Goal: Information Seeking & Learning: Check status

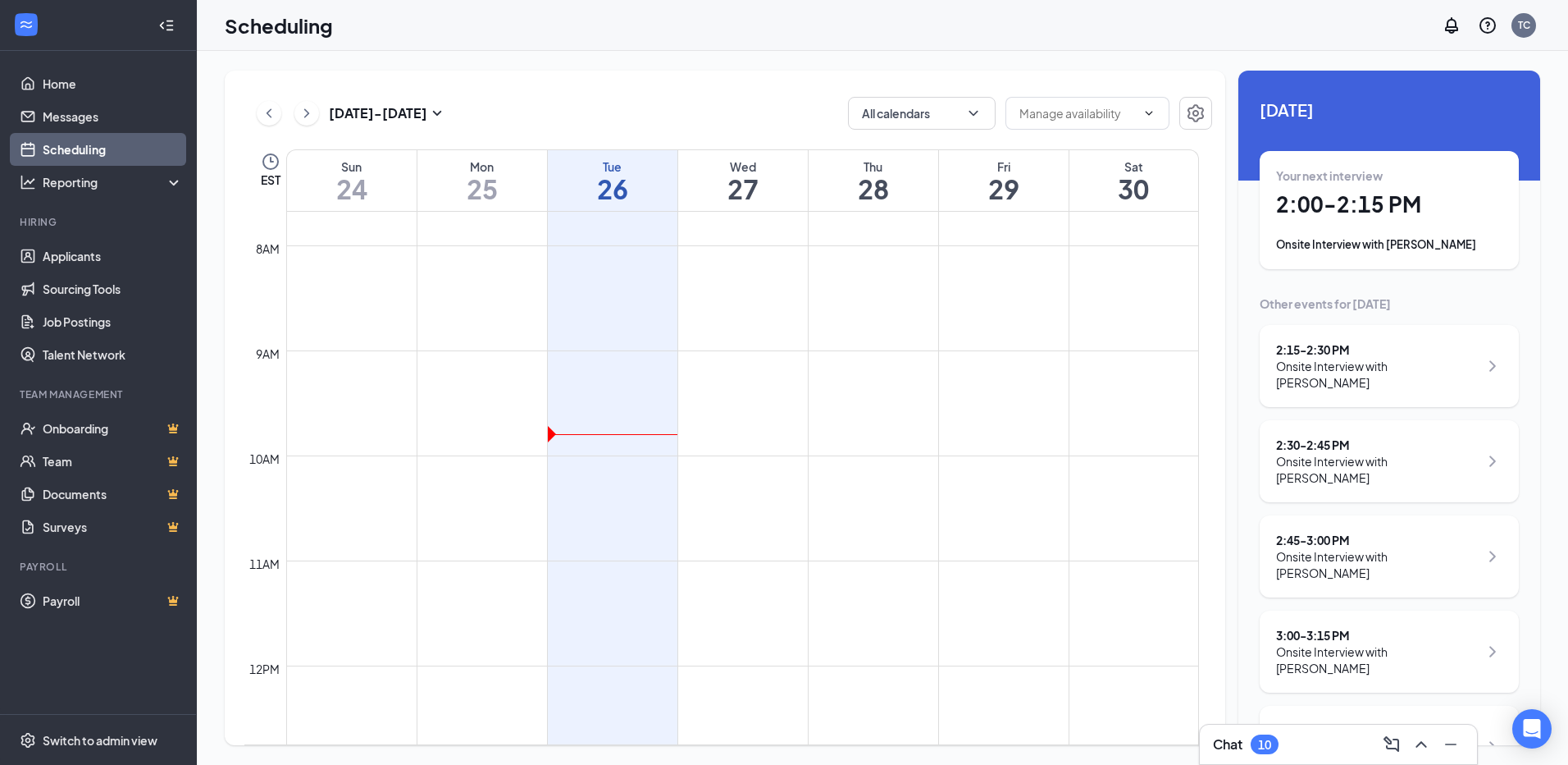
click at [743, 177] on h1 "27" at bounding box center [743, 189] width 130 height 28
click at [1485, 642] on icon "ChevronRight" at bounding box center [1493, 652] width 20 height 20
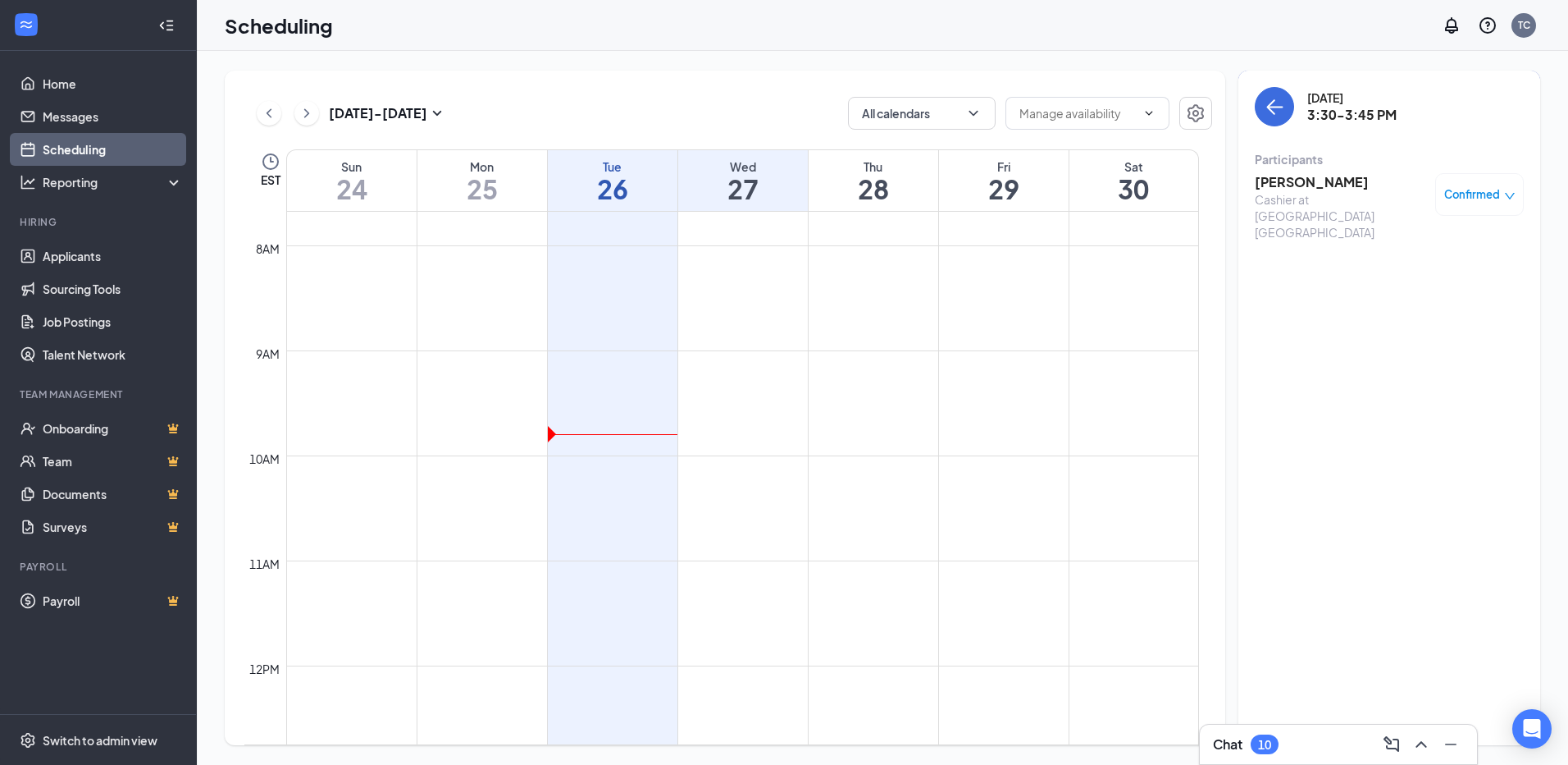
click at [1321, 185] on h3 "[PERSON_NAME]" at bounding box center [1340, 182] width 172 height 18
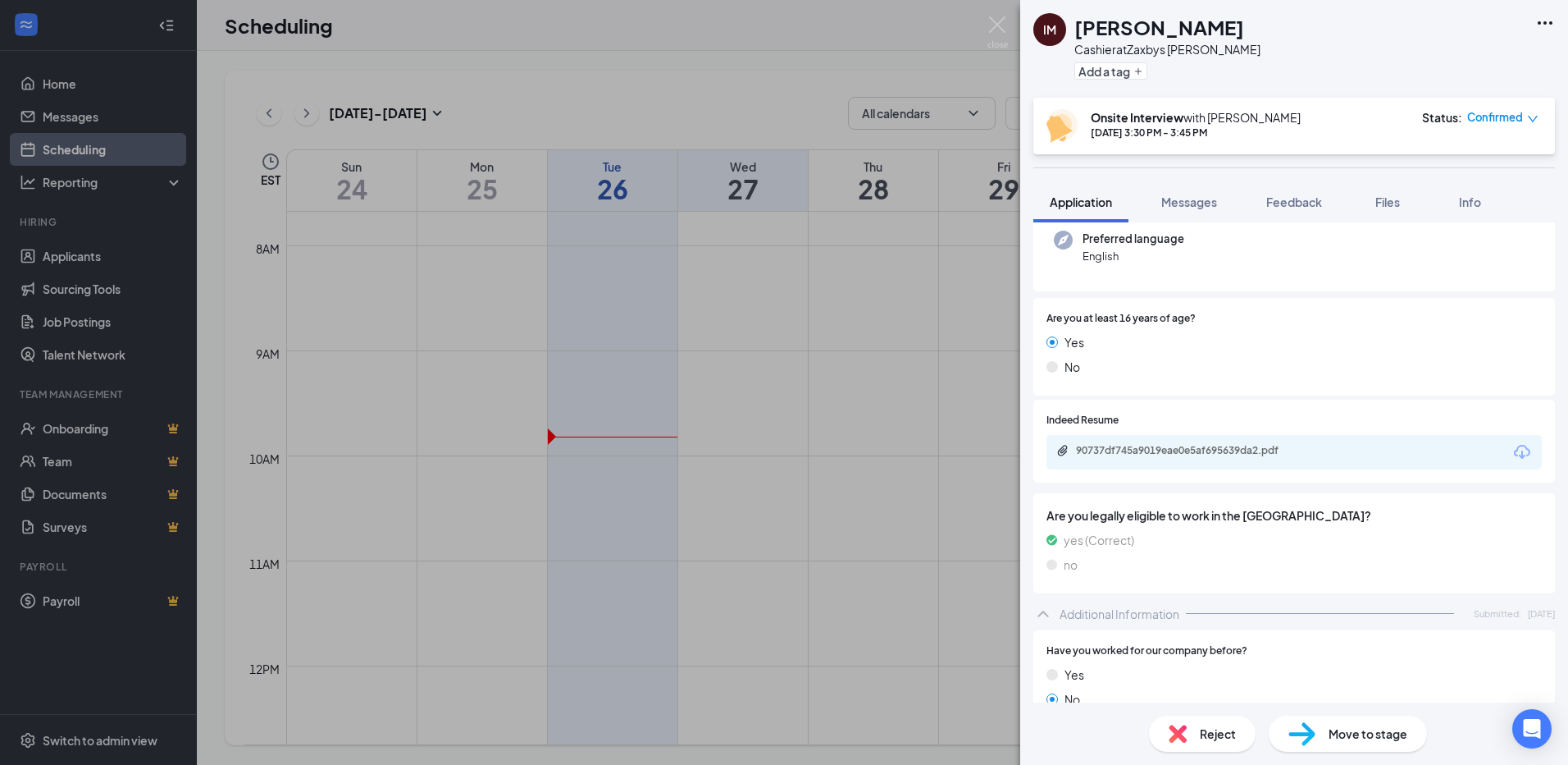
scroll to position [164, 0]
click at [1182, 442] on div "90737df745a9019eae0e5af695639da2.pdf" at bounding box center [1293, 454] width 496 height 35
click at [1182, 447] on div "90737df745a9019eae0e5af695639da2.pdf" at bounding box center [1293, 454] width 496 height 35
click at [1182, 447] on div "90737df745a9019eae0e5af695639da2.pdf" at bounding box center [1190, 452] width 229 height 13
click at [989, 288] on div "IM [PERSON_NAME] at [GEOGRAPHIC_DATA] [PERSON_NAME] Add a tag Onsite Interview …" at bounding box center [784, 382] width 1568 height 765
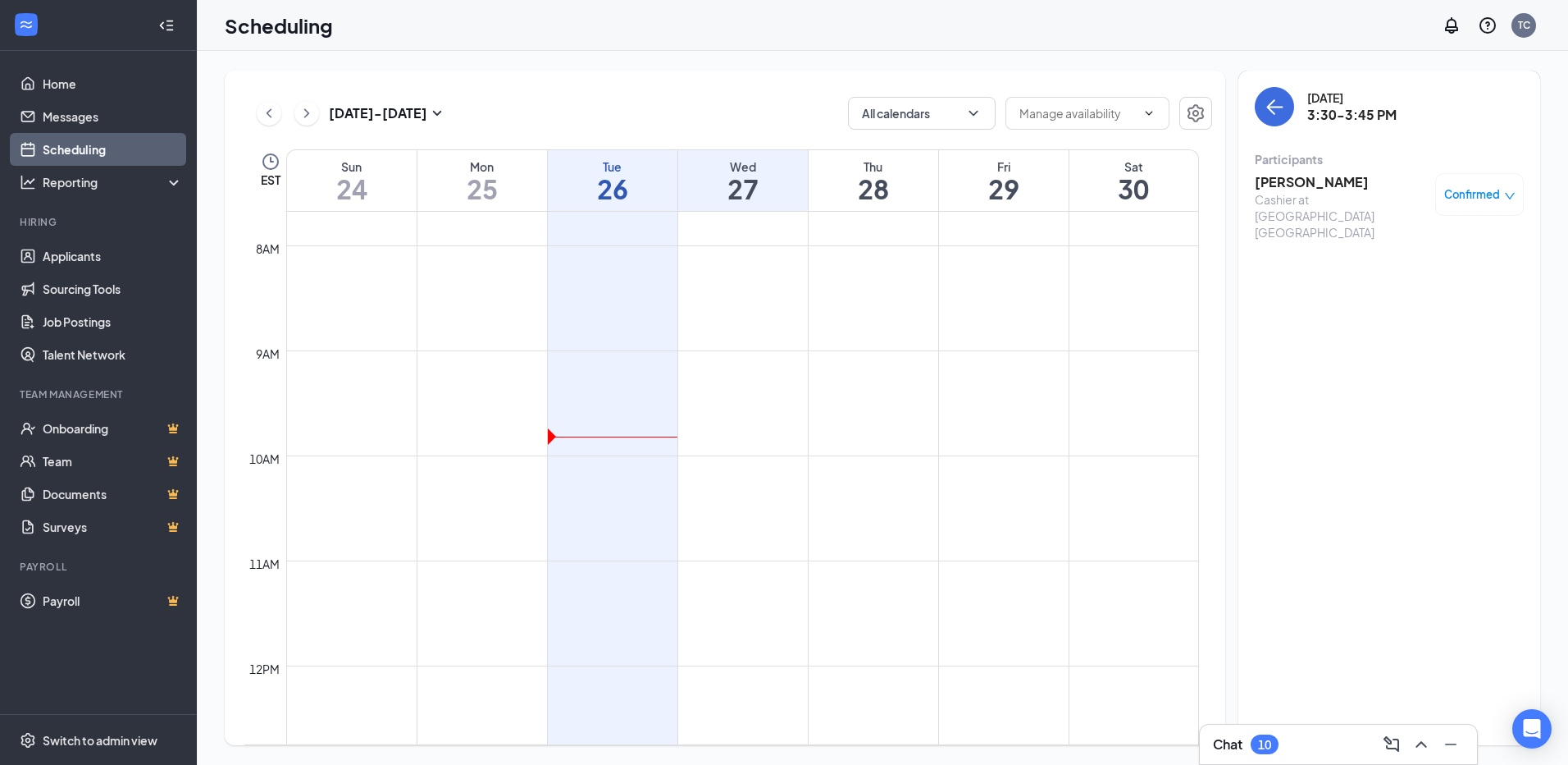
click at [483, 189] on h1 "25" at bounding box center [482, 189] width 130 height 28
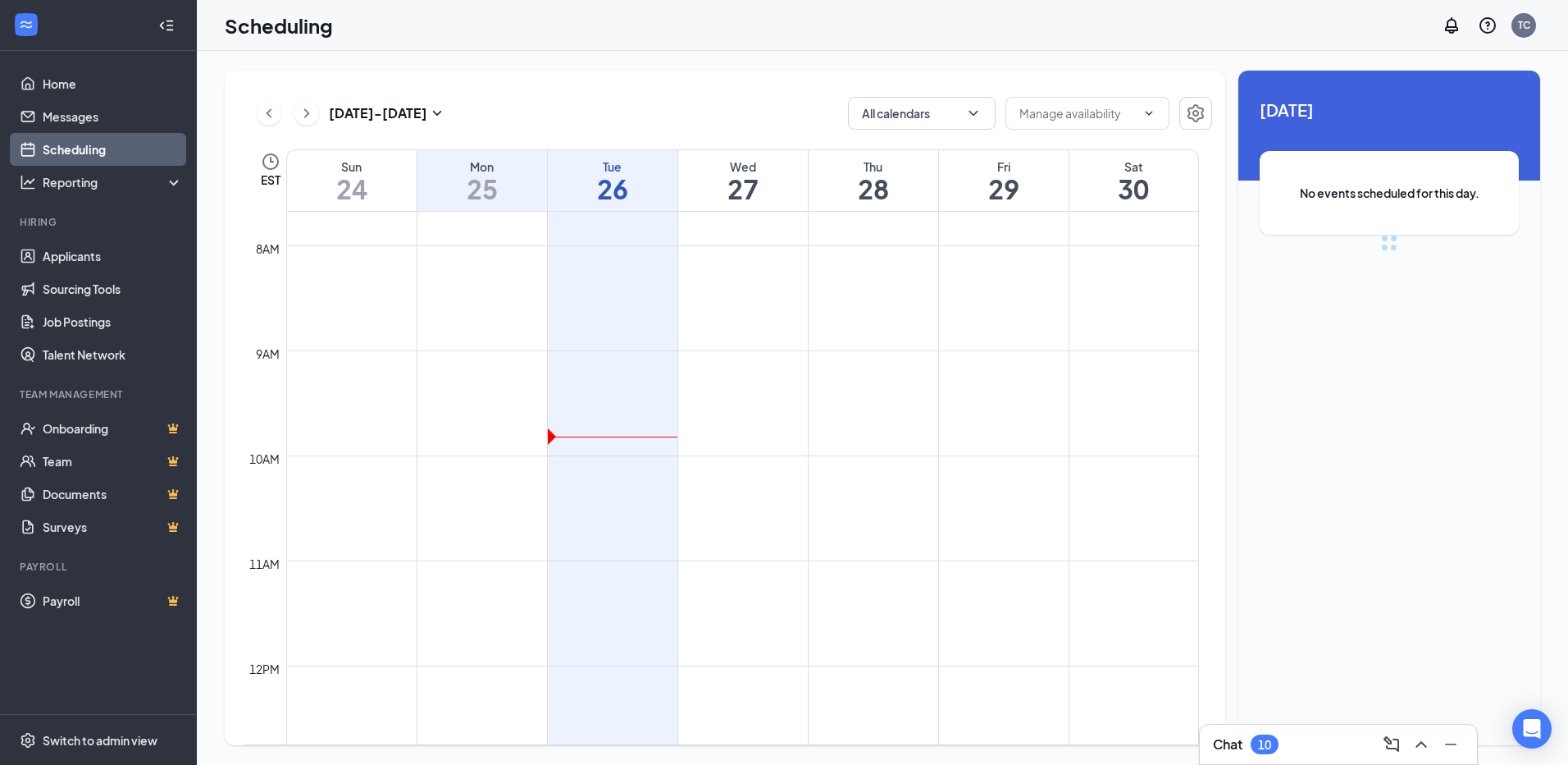
click at [628, 185] on h1 "26" at bounding box center [612, 189] width 130 height 28
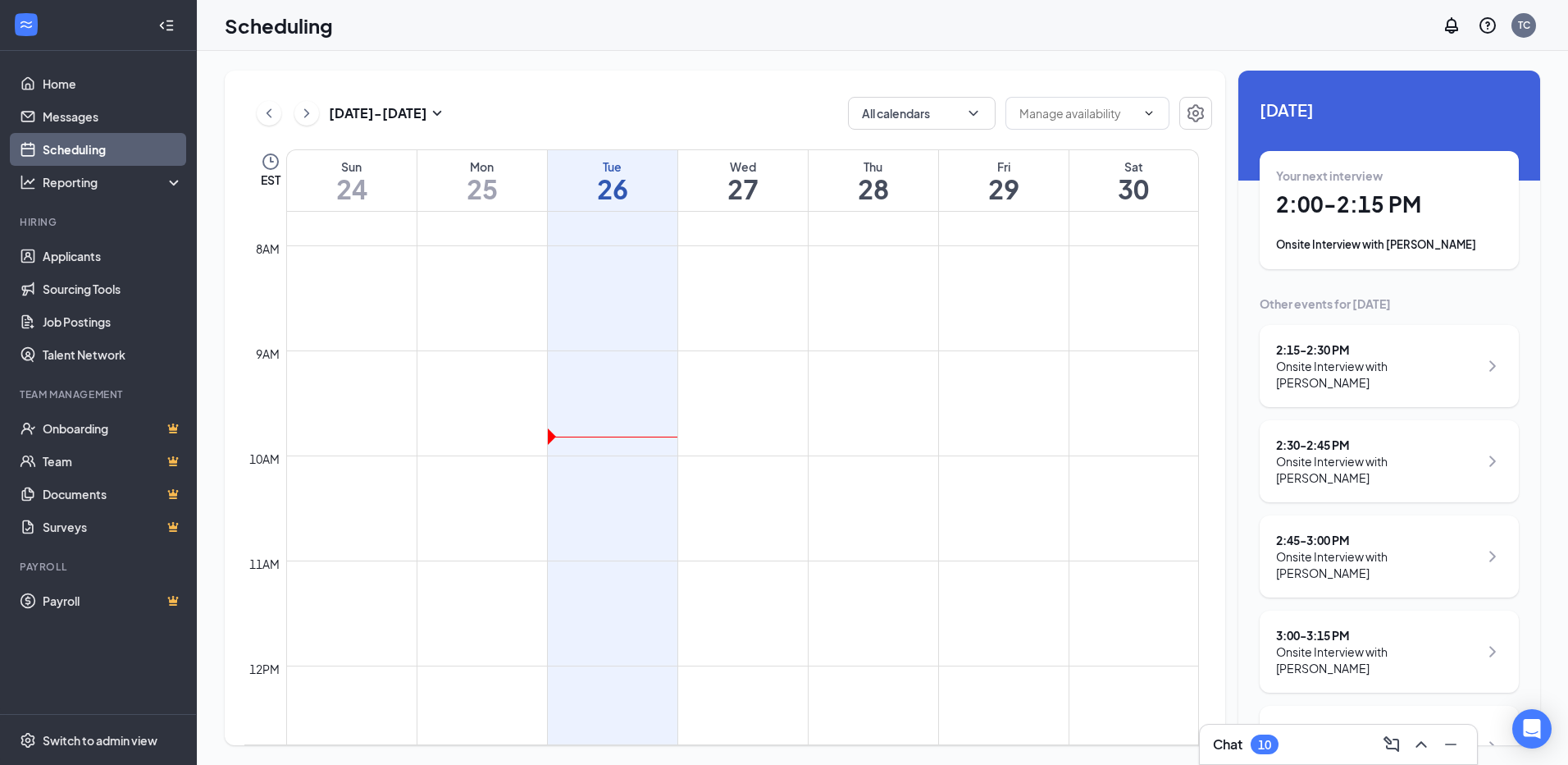
click at [1396, 195] on h1 "2:00 - 2:15 PM" at bounding box center [1388, 204] width 226 height 28
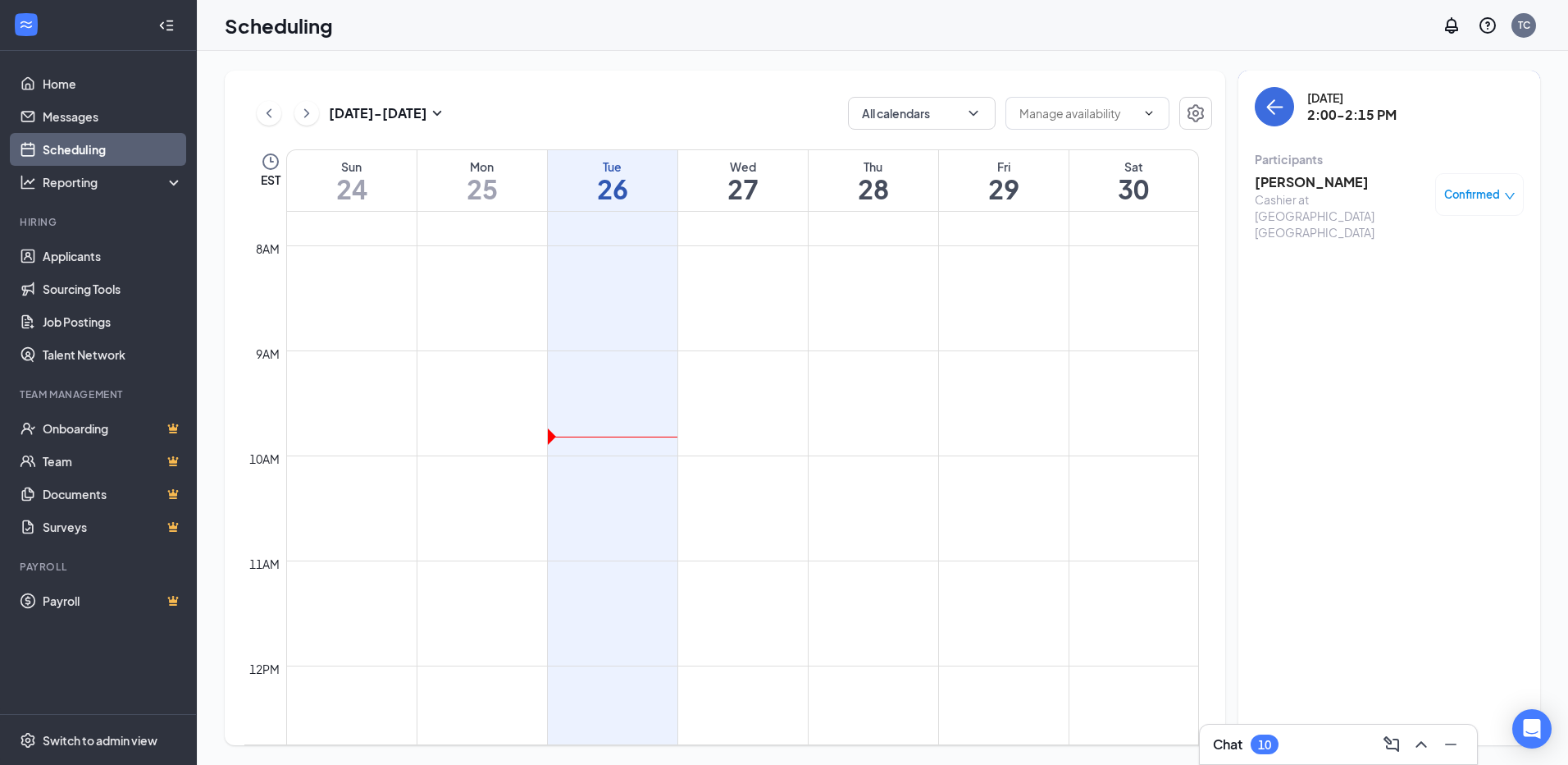
click at [1328, 180] on h3 "[PERSON_NAME]" at bounding box center [1340, 182] width 172 height 18
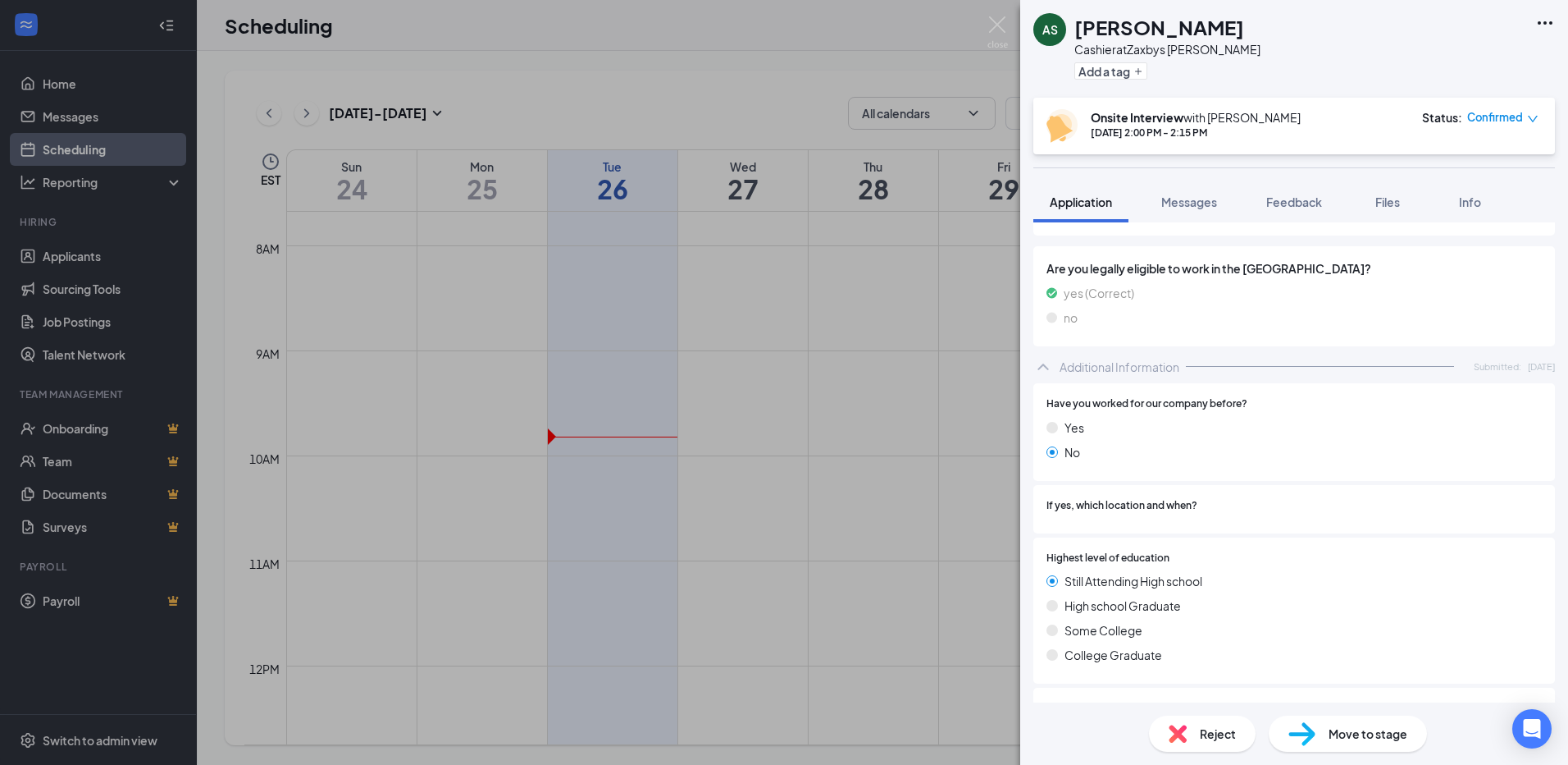
scroll to position [575, 0]
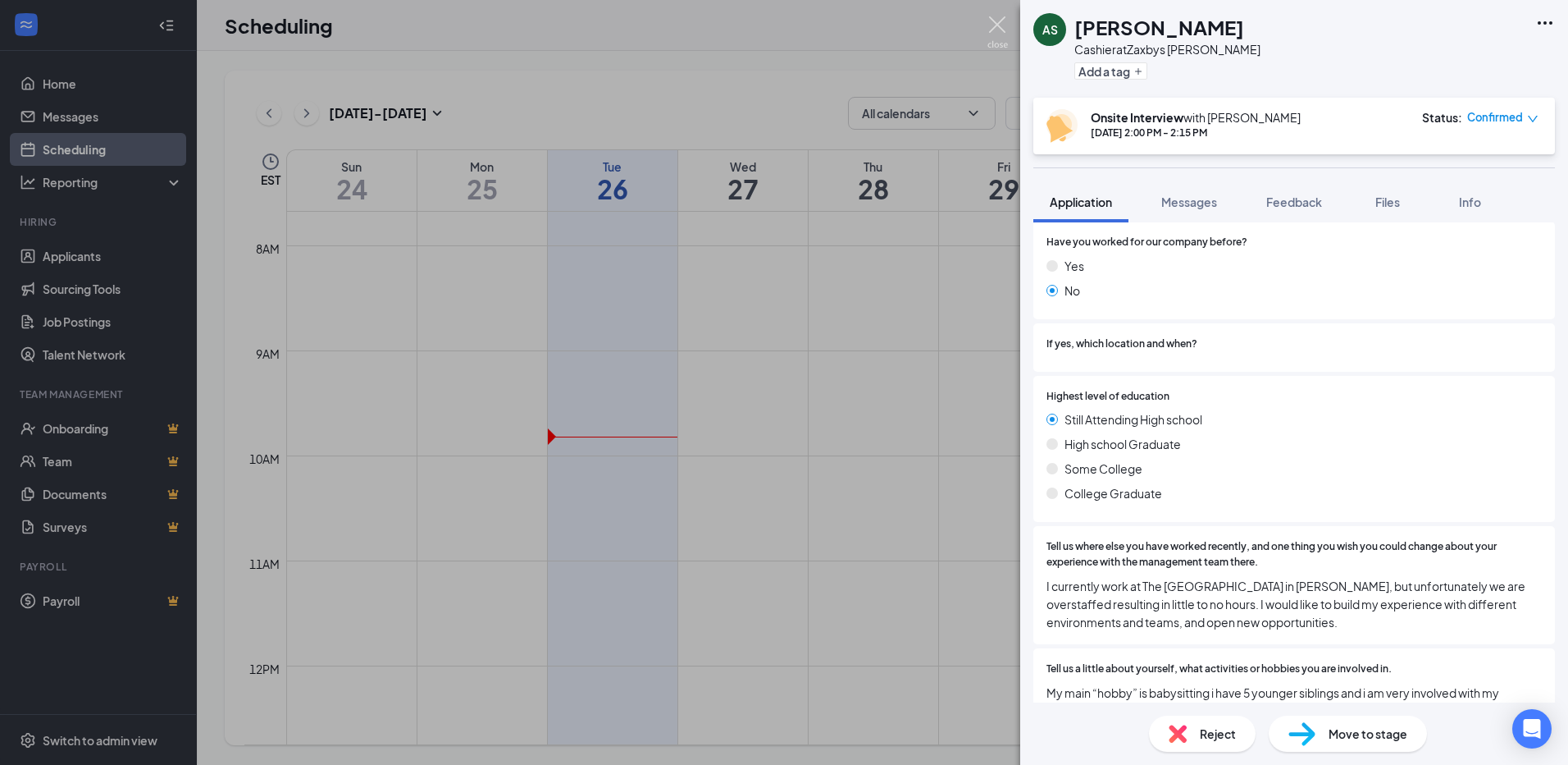
click at [997, 28] on img at bounding box center [997, 32] width 21 height 32
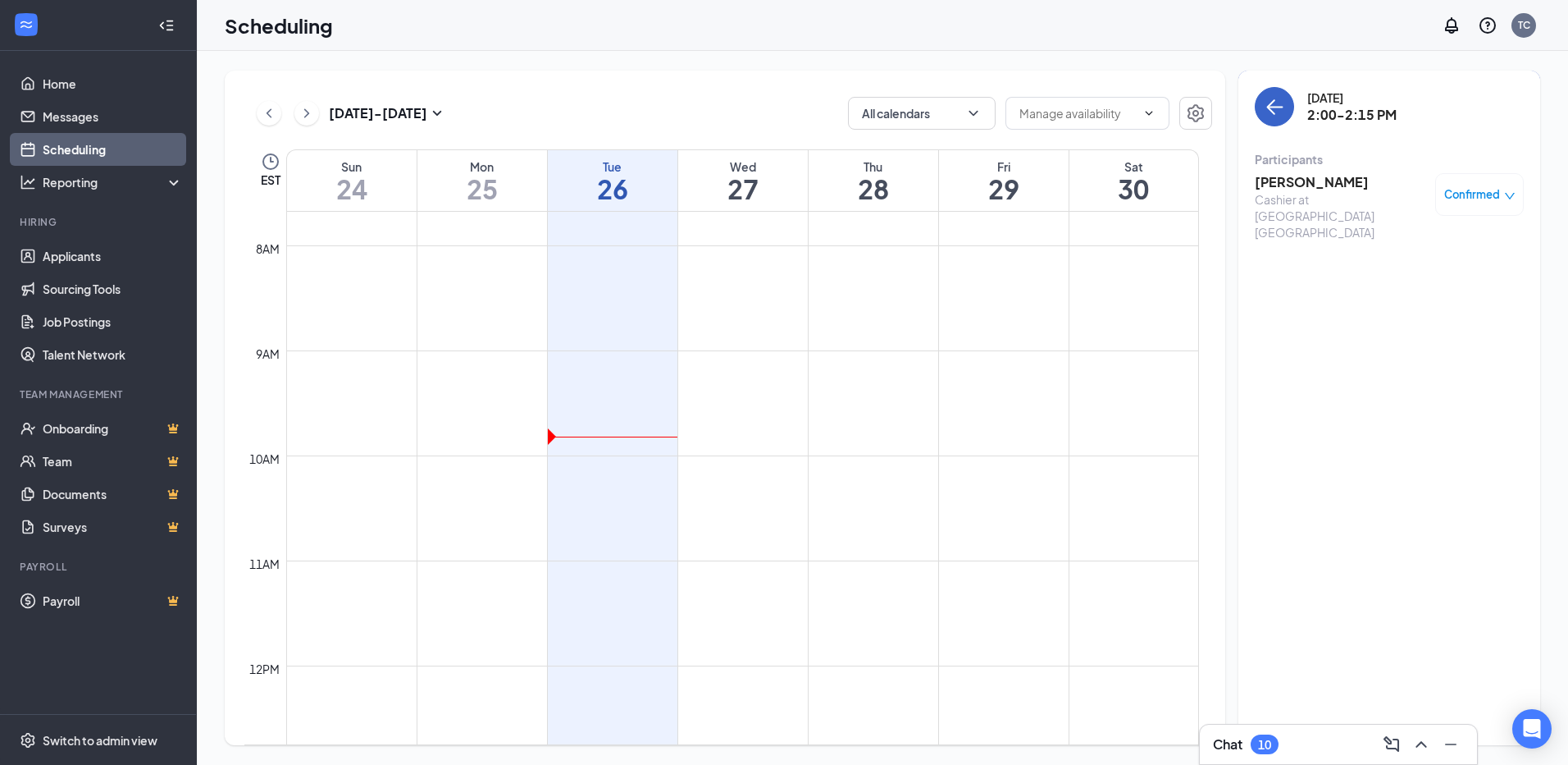
click at [1261, 104] on button "back-button" at bounding box center [1274, 107] width 40 height 40
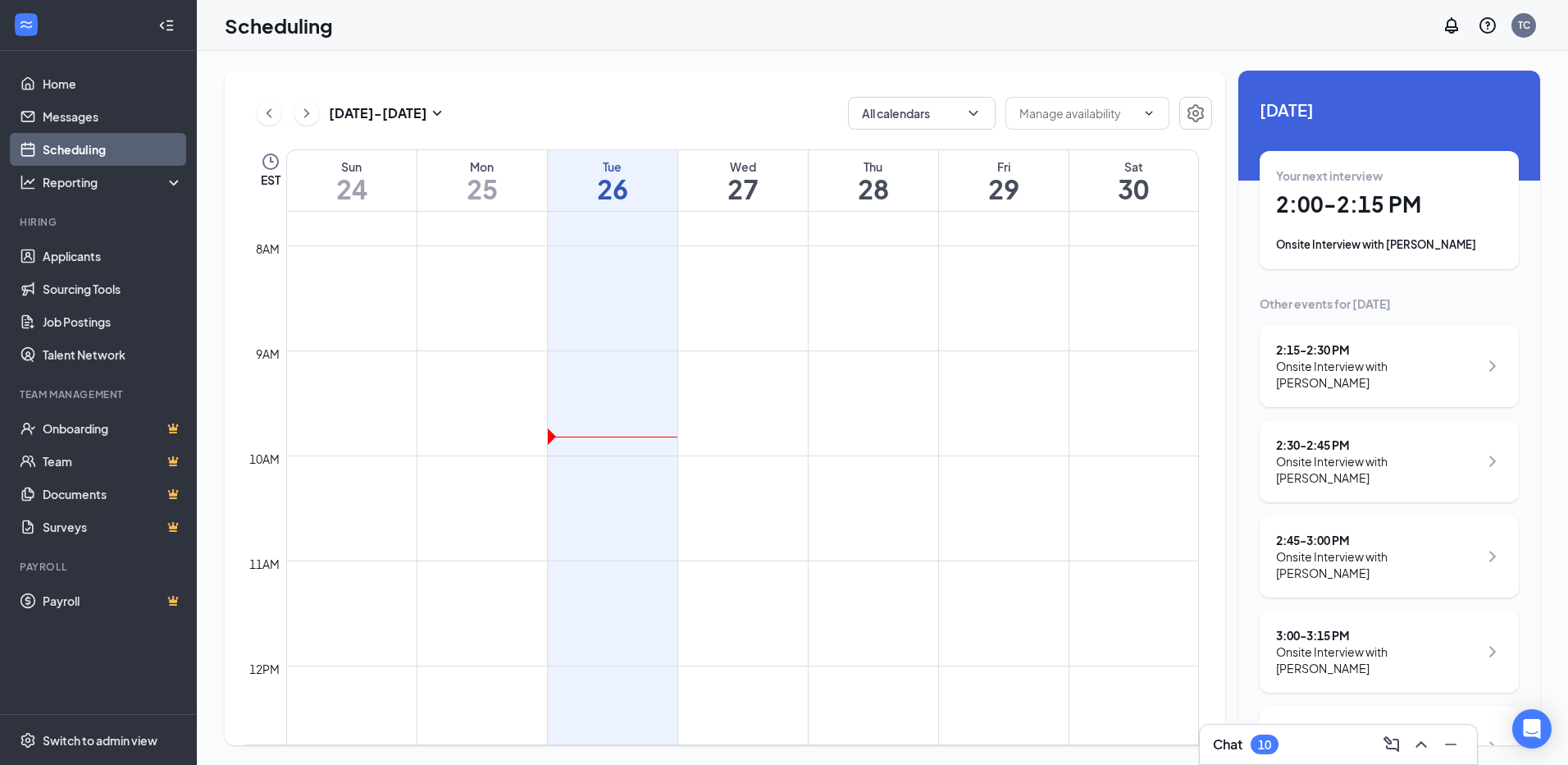
click at [1379, 378] on div "Onsite Interview with [PERSON_NAME]" at bounding box center [1377, 374] width 203 height 33
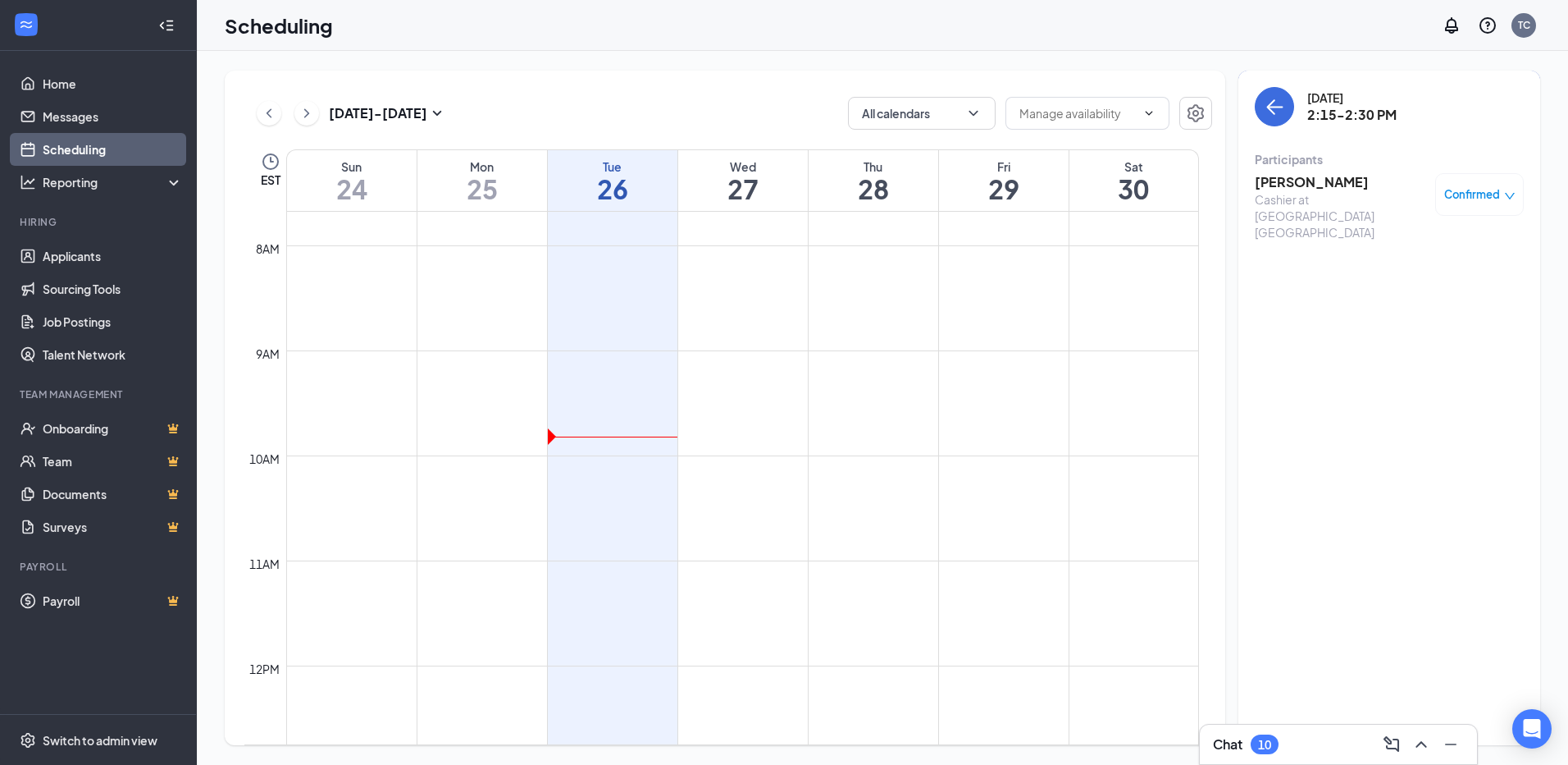
click at [1321, 183] on h3 "[PERSON_NAME]" at bounding box center [1340, 182] width 172 height 18
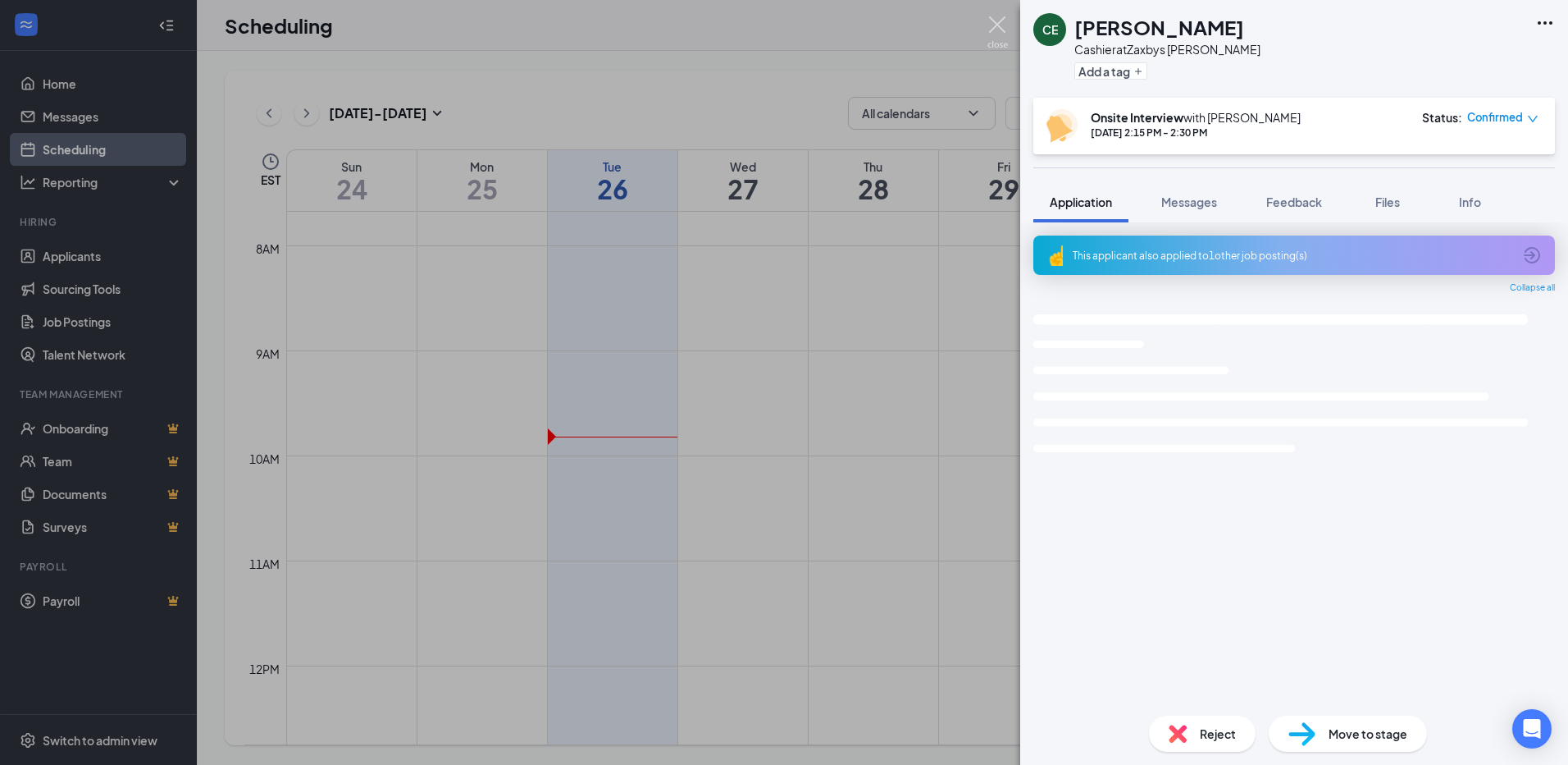
click at [1005, 24] on img at bounding box center [997, 32] width 21 height 32
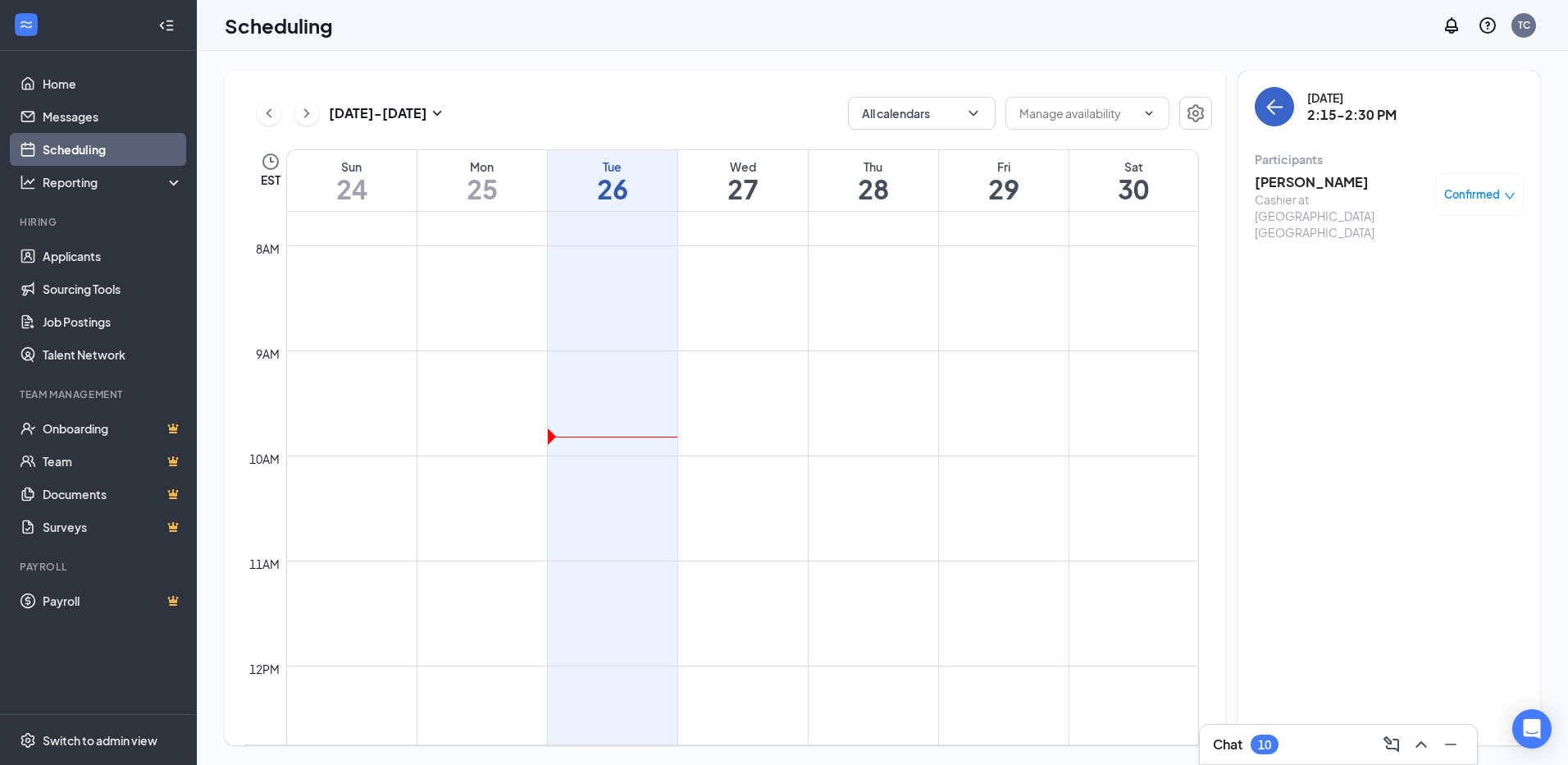
click at [1289, 103] on button "back-button" at bounding box center [1274, 107] width 40 height 40
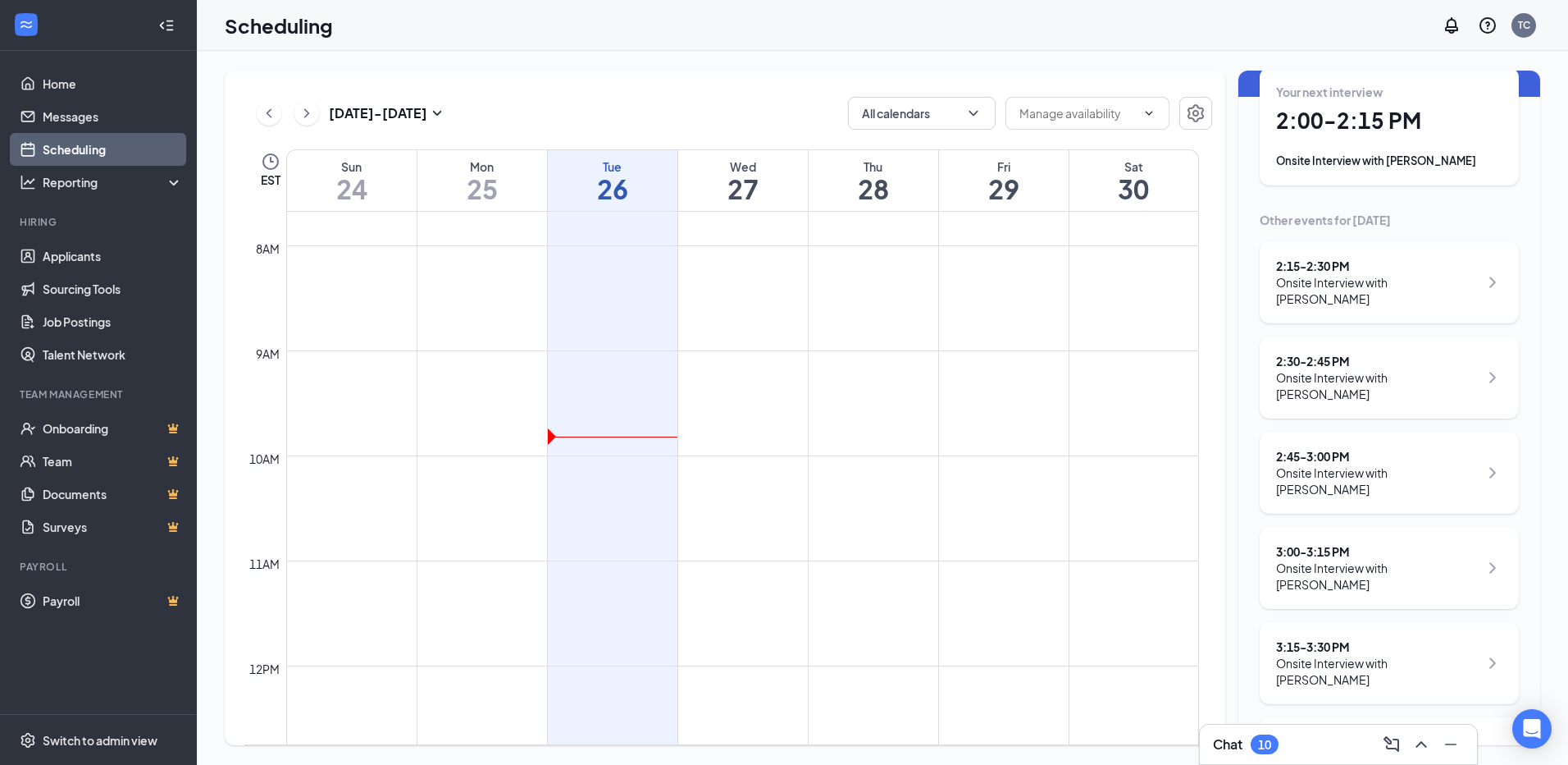
scroll to position [164, 0]
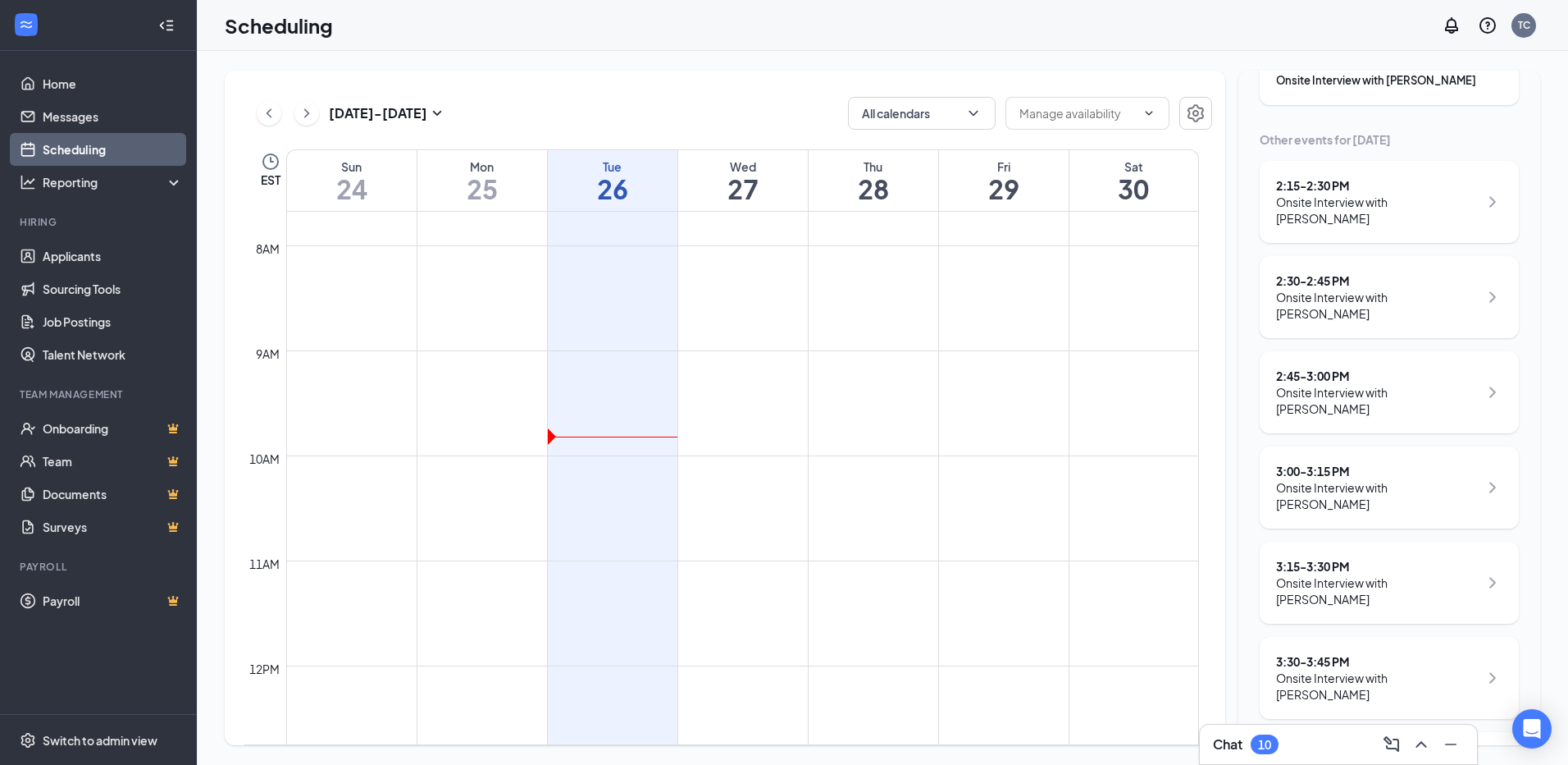
click at [1419, 293] on div "Onsite Interview with [PERSON_NAME]" at bounding box center [1377, 306] width 203 height 33
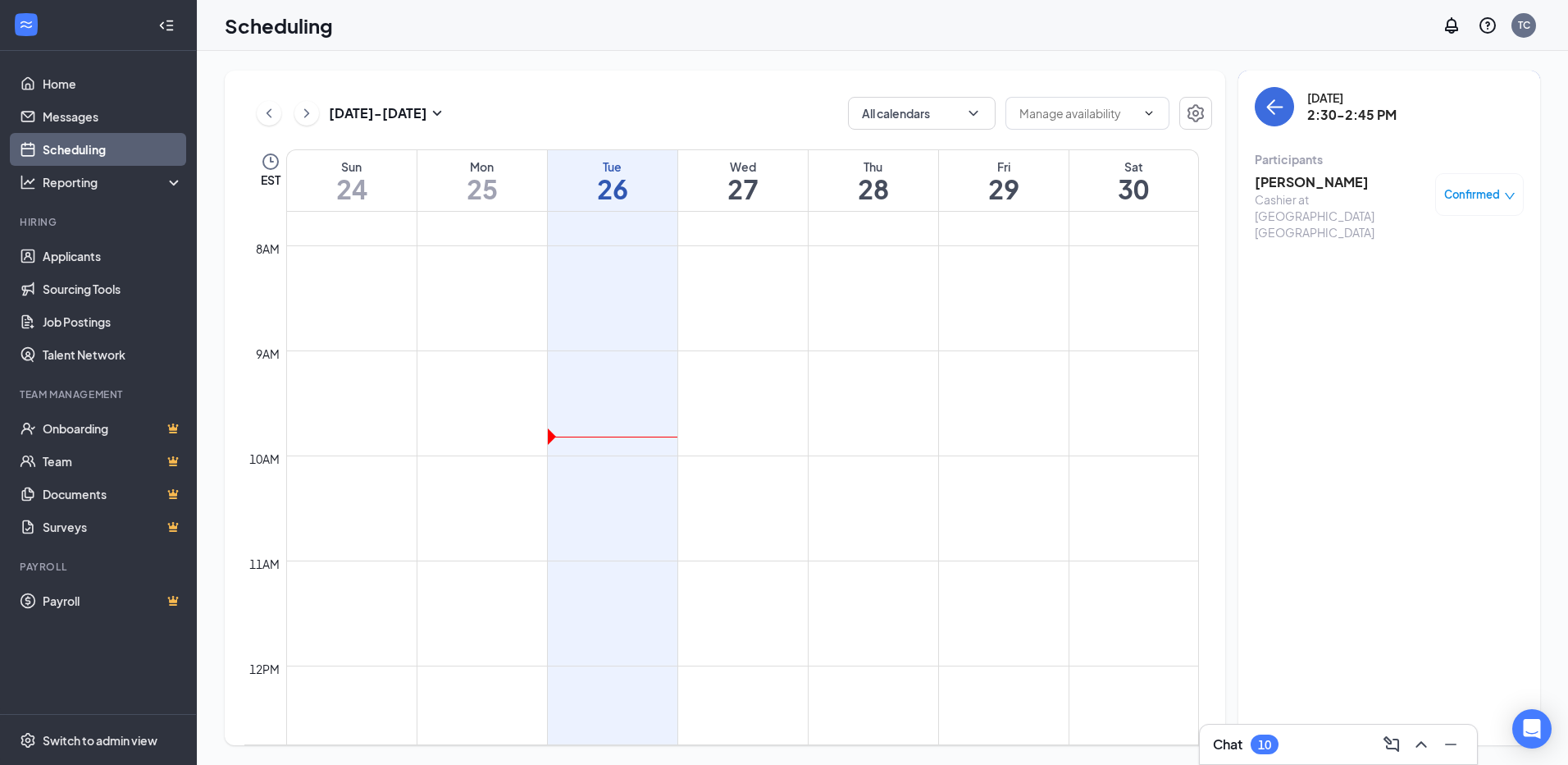
click at [1336, 178] on h3 "[PERSON_NAME]" at bounding box center [1340, 182] width 172 height 18
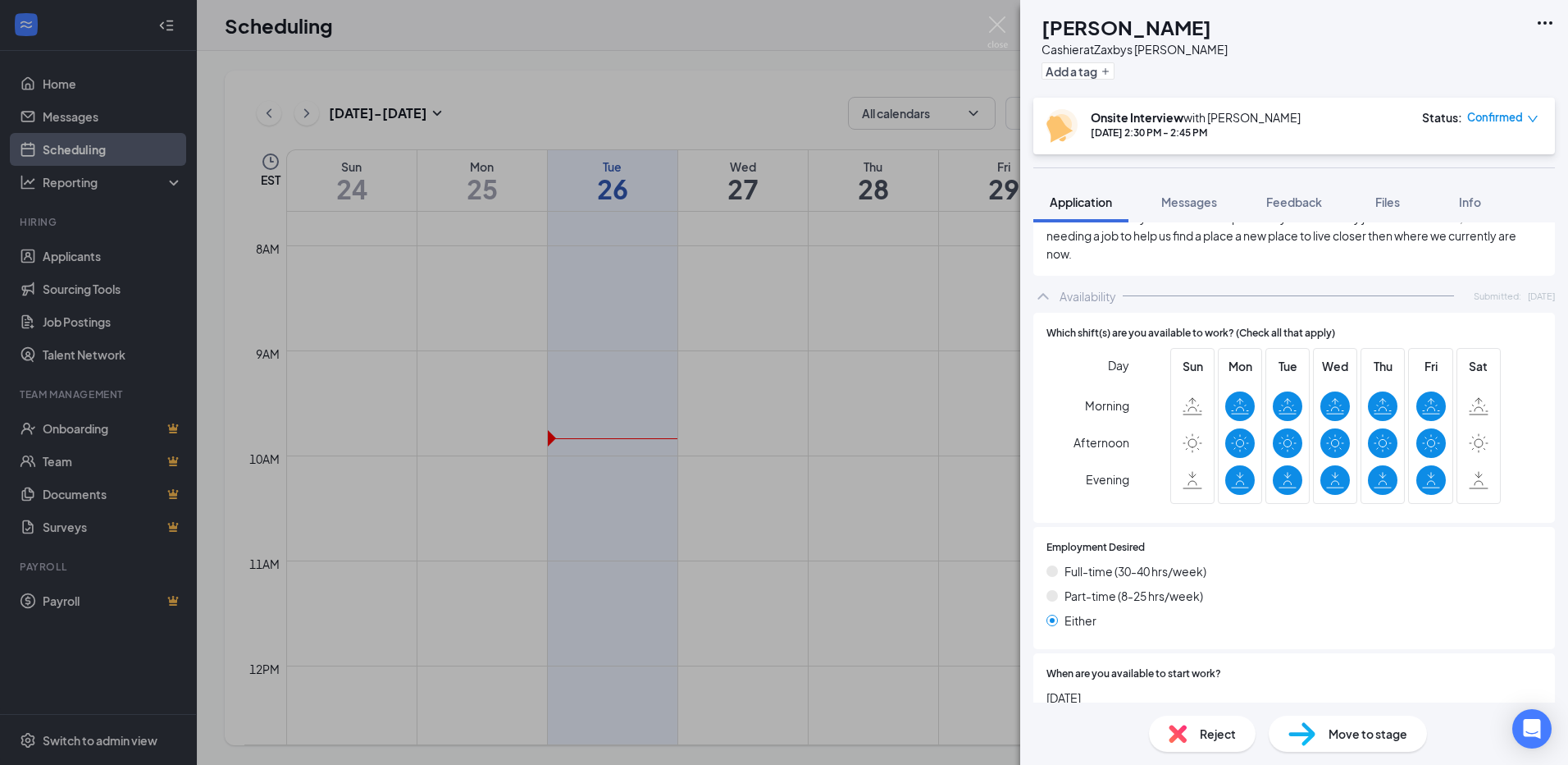
scroll to position [1052, 0]
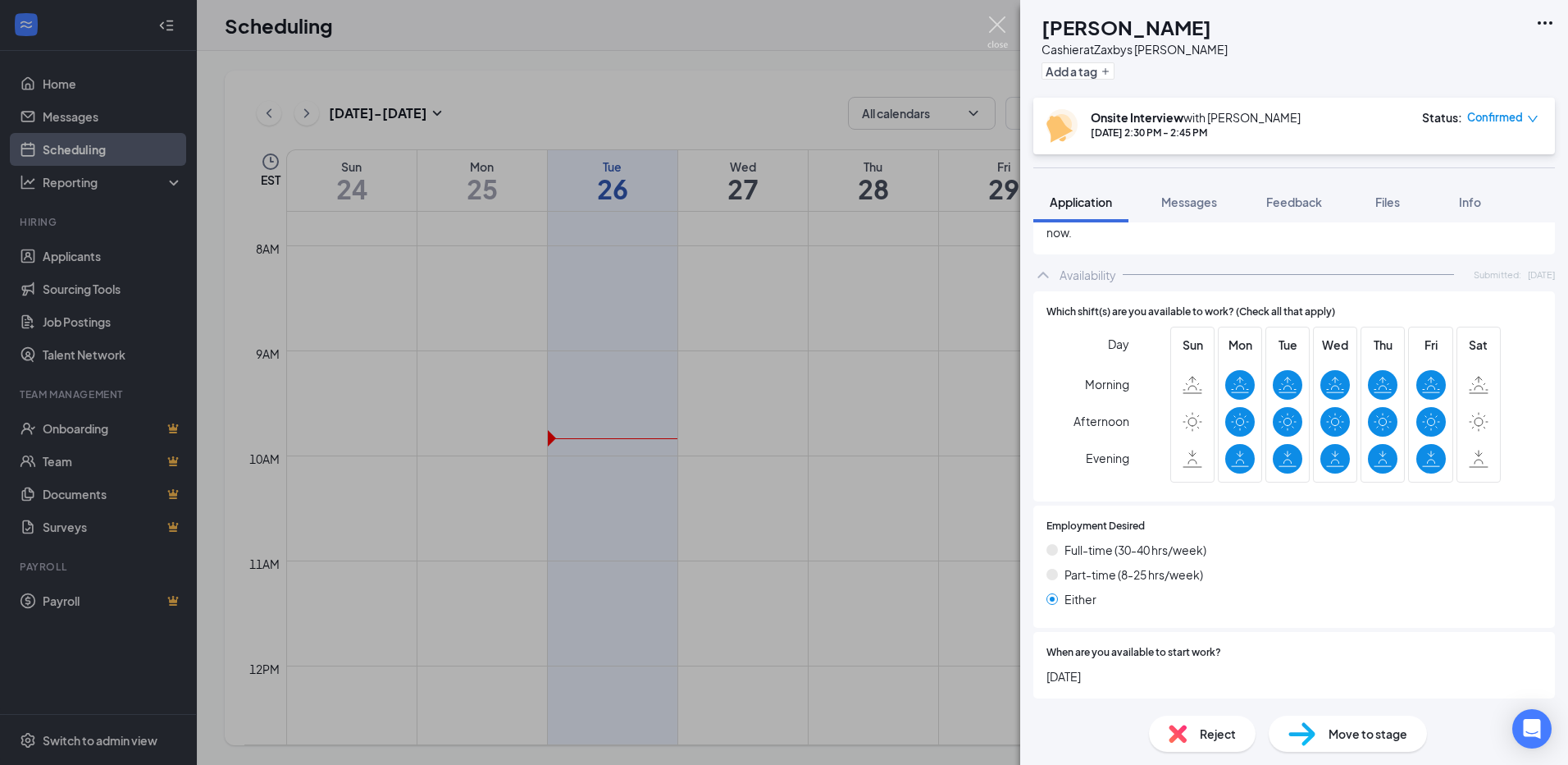
click at [999, 19] on img at bounding box center [997, 32] width 21 height 32
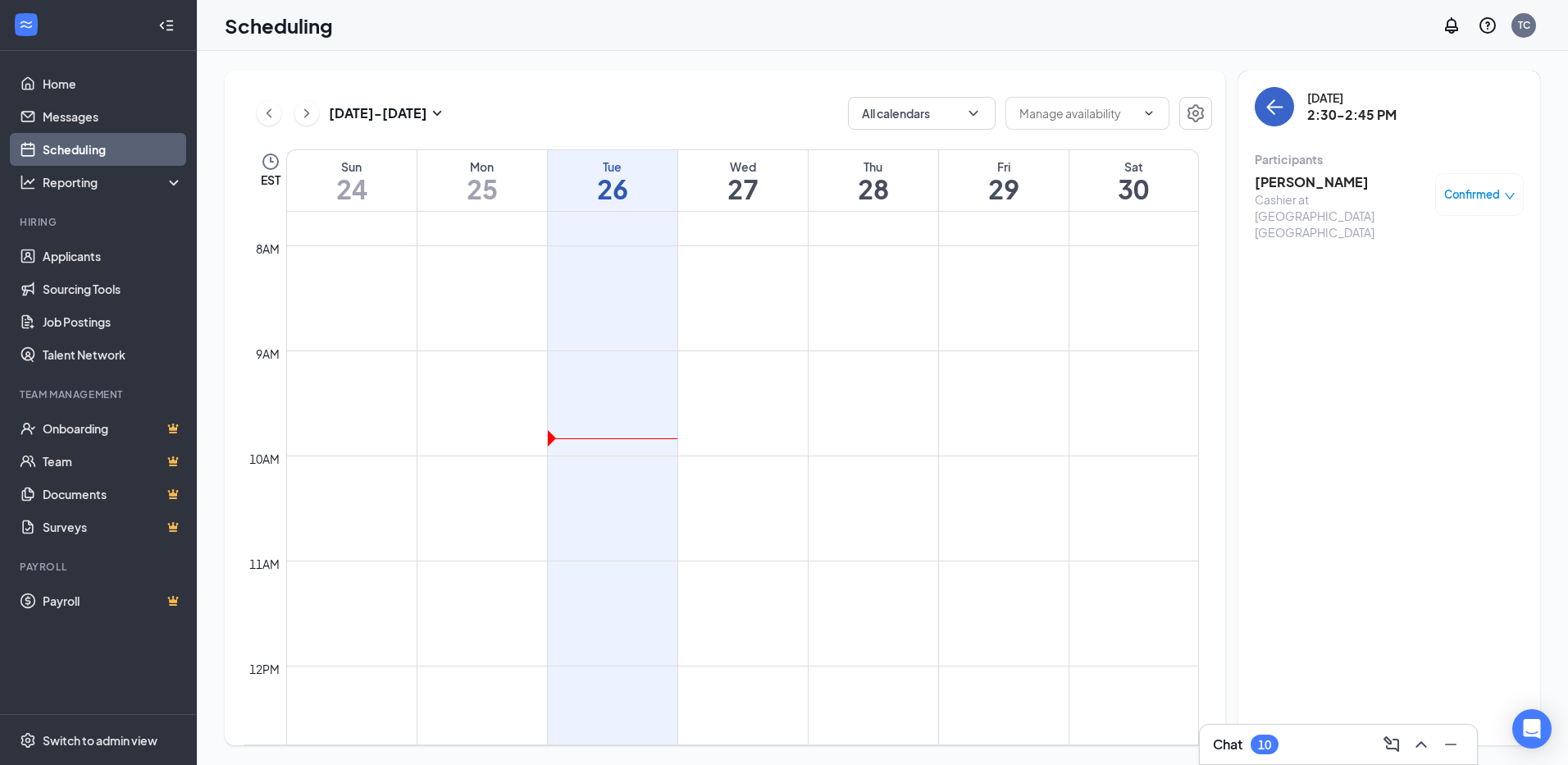
click at [1275, 103] on icon "ArrowLeft" at bounding box center [1274, 107] width 20 height 20
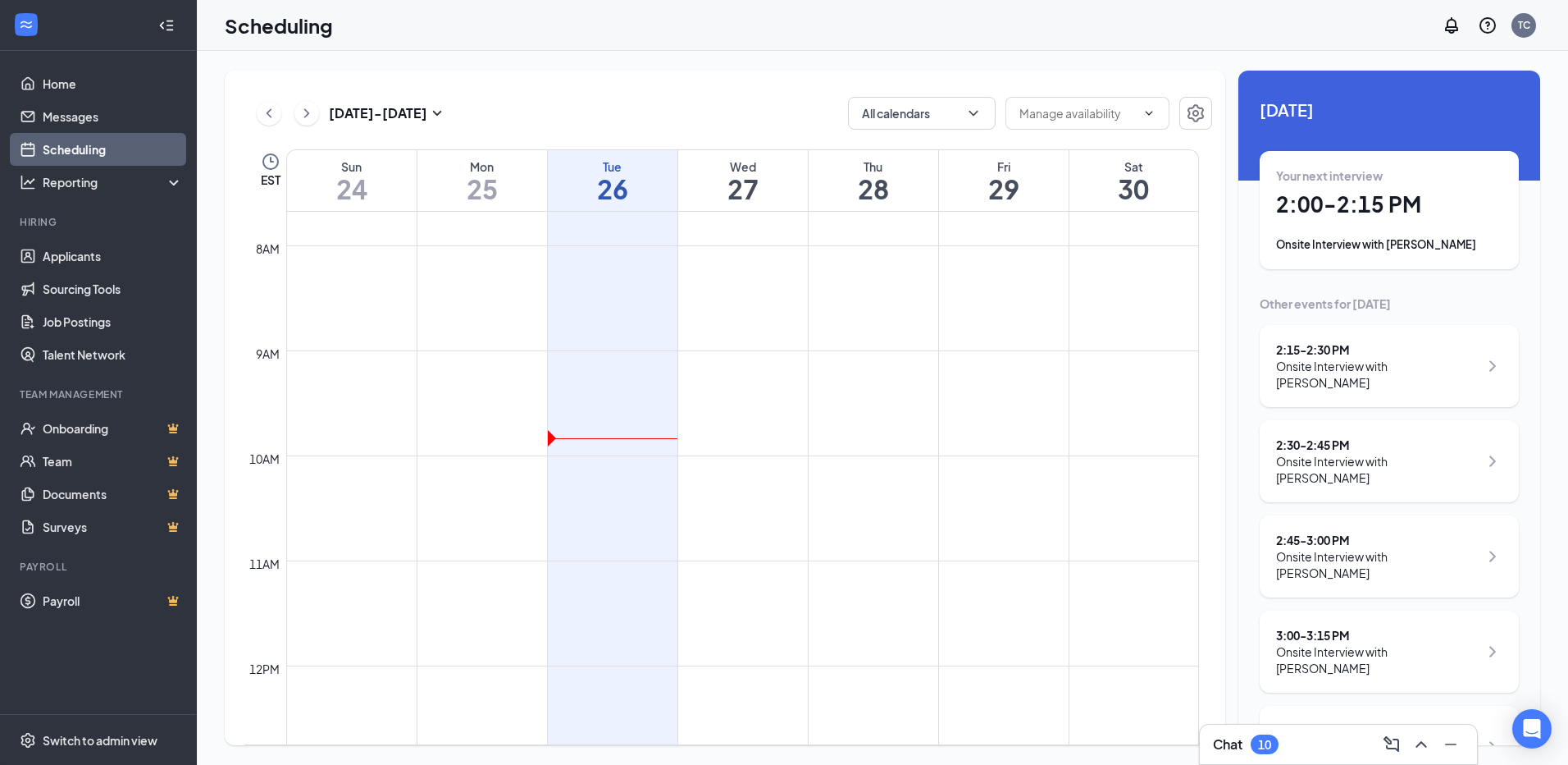
scroll to position [82, 0]
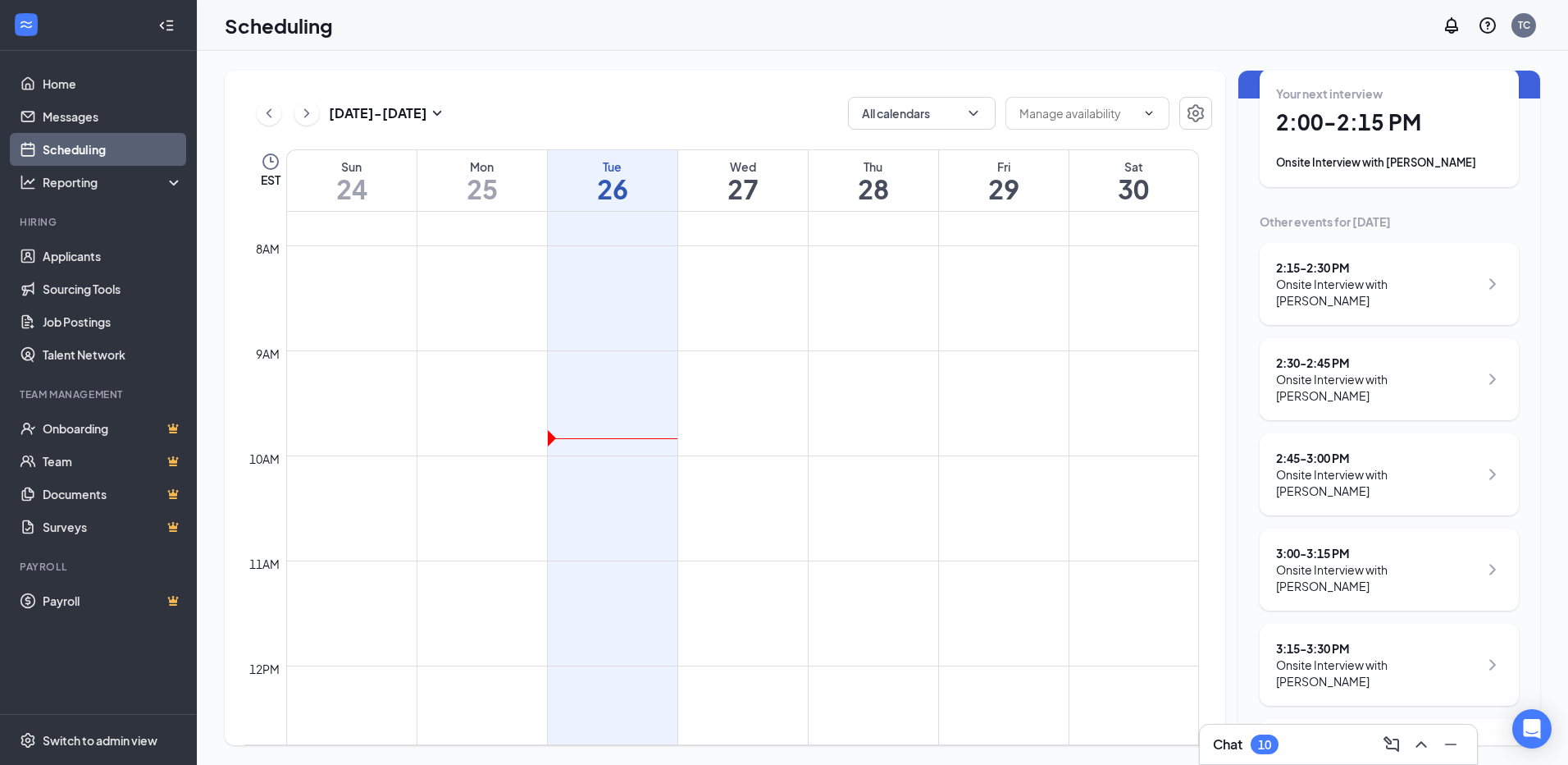
click at [1359, 491] on div "Onsite Interview with [PERSON_NAME]" at bounding box center [1377, 483] width 203 height 33
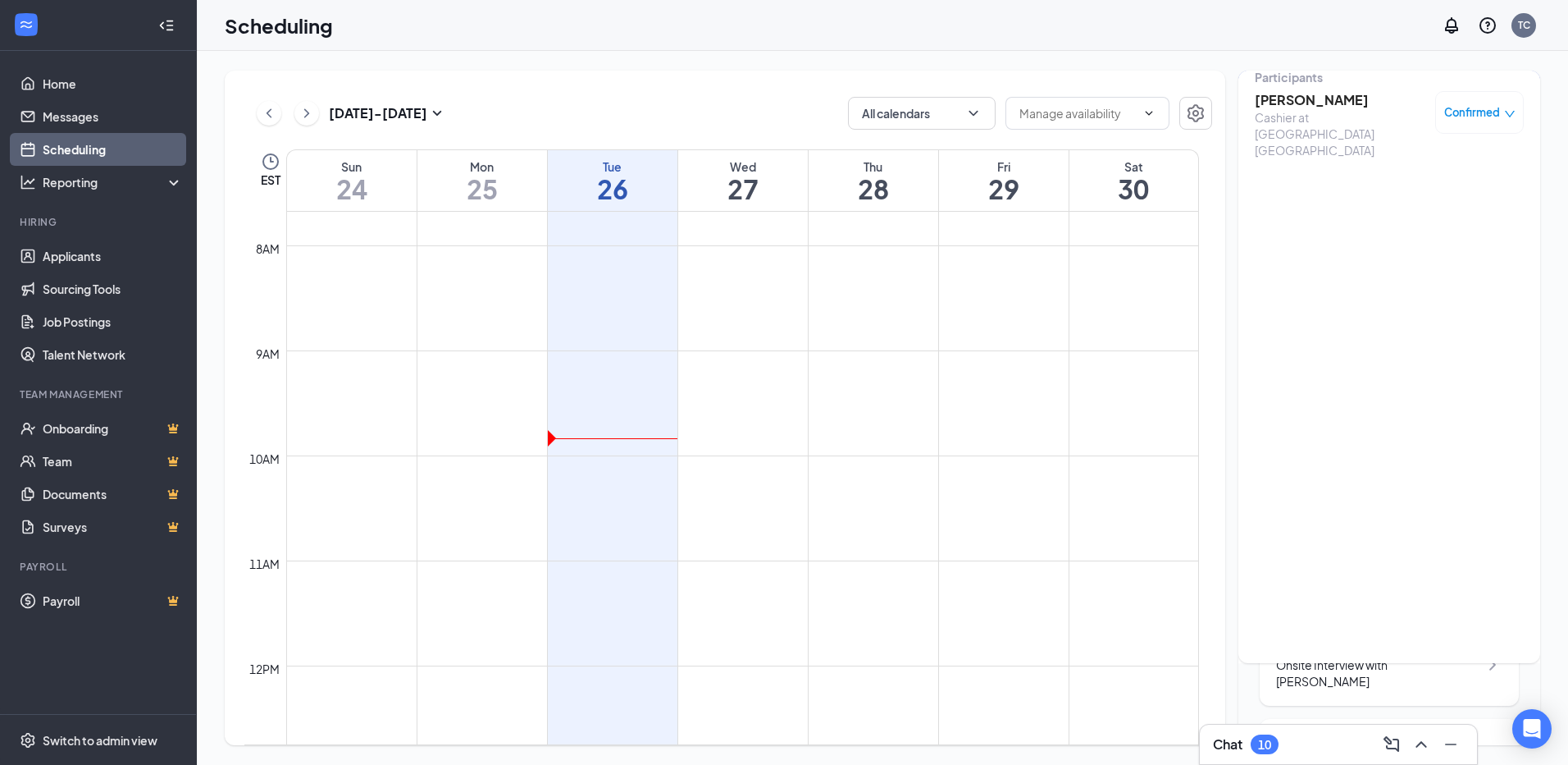
click at [1315, 89] on div "[PERSON_NAME] Cashier at Zaxbys [PERSON_NAME] Confirmed" at bounding box center [1388, 124] width 269 height 79
click at [1321, 100] on h3 "[PERSON_NAME]" at bounding box center [1340, 100] width 172 height 18
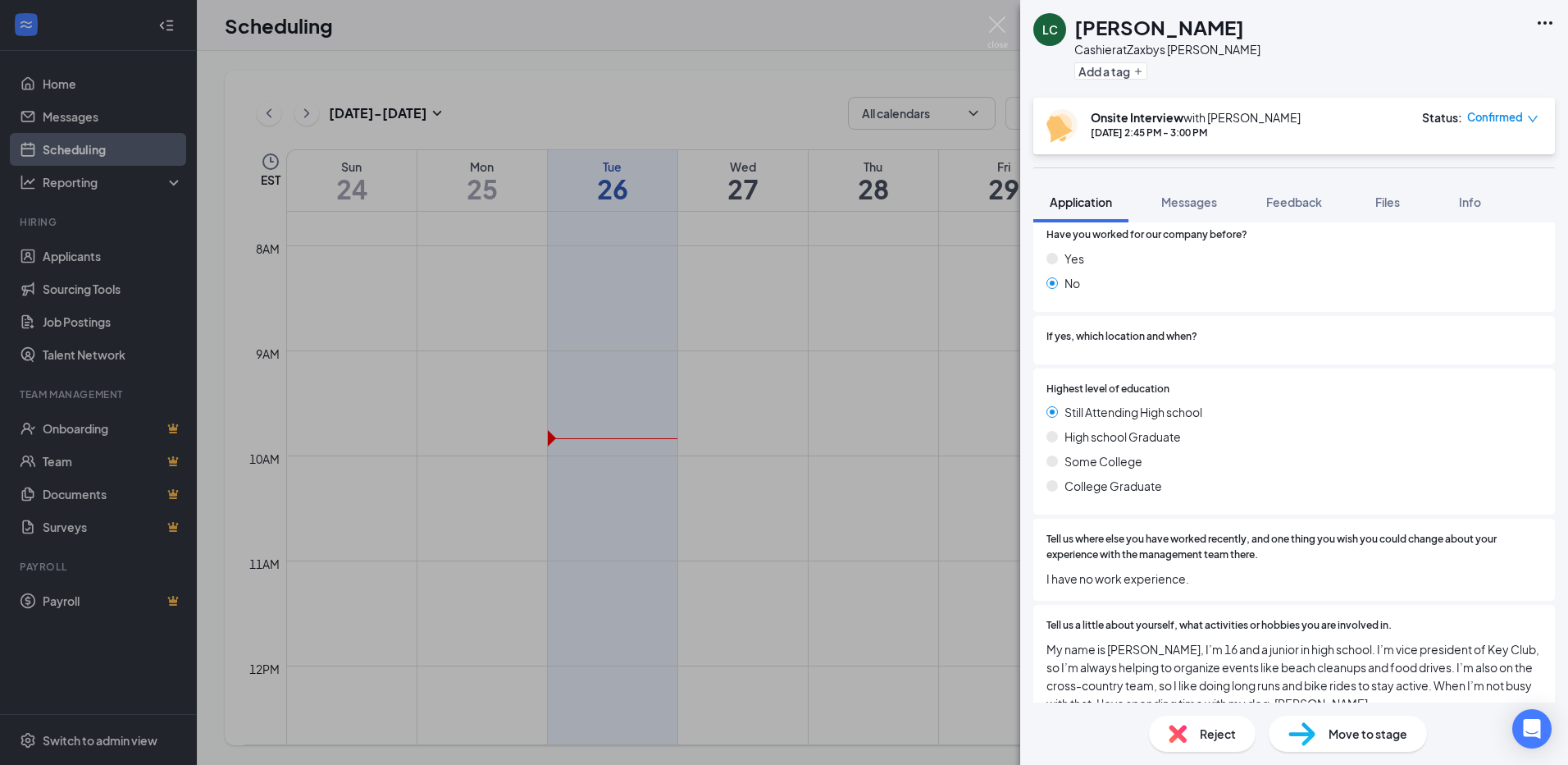
scroll to position [657, 0]
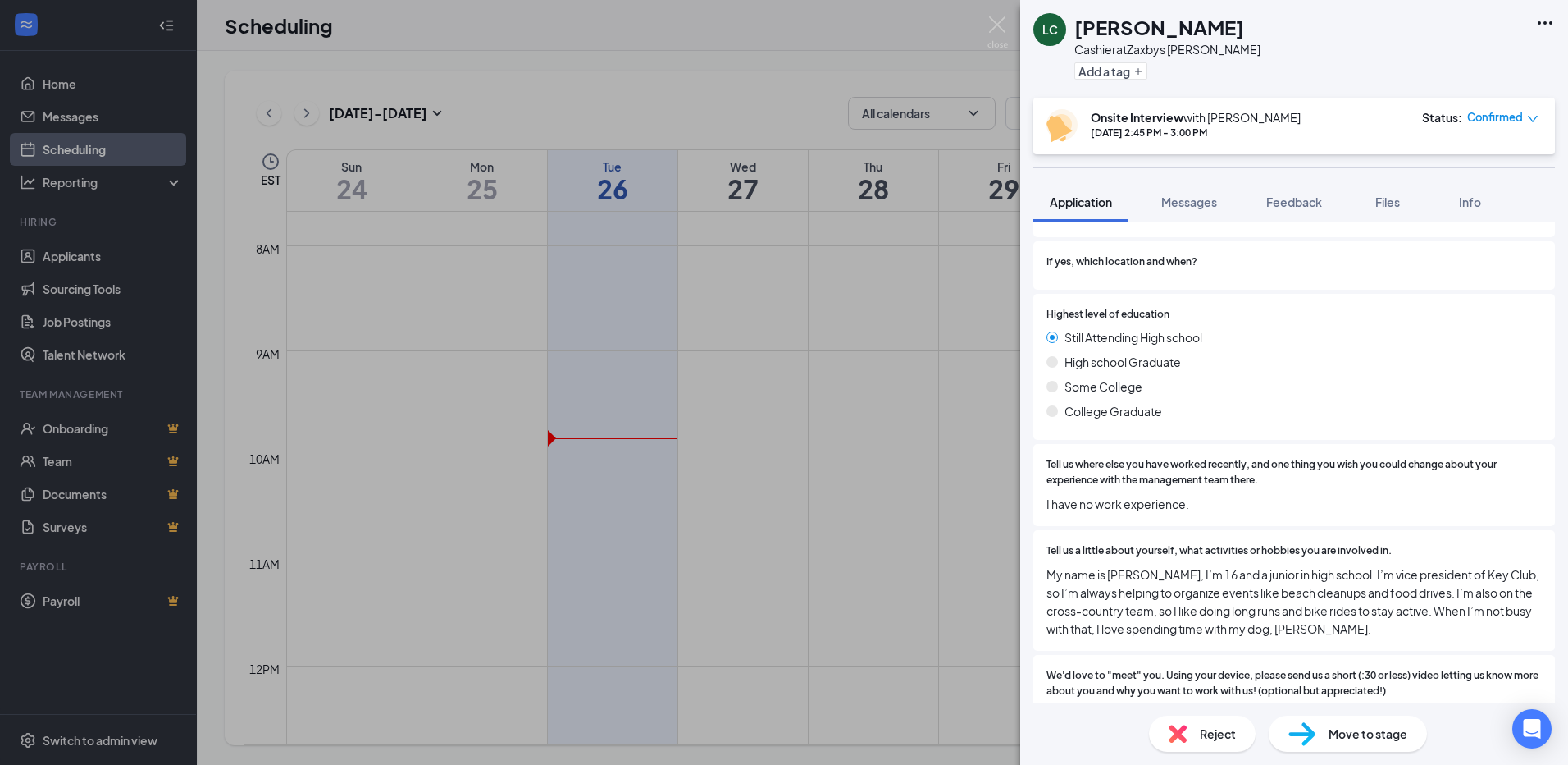
click at [1001, 25] on img at bounding box center [997, 32] width 21 height 32
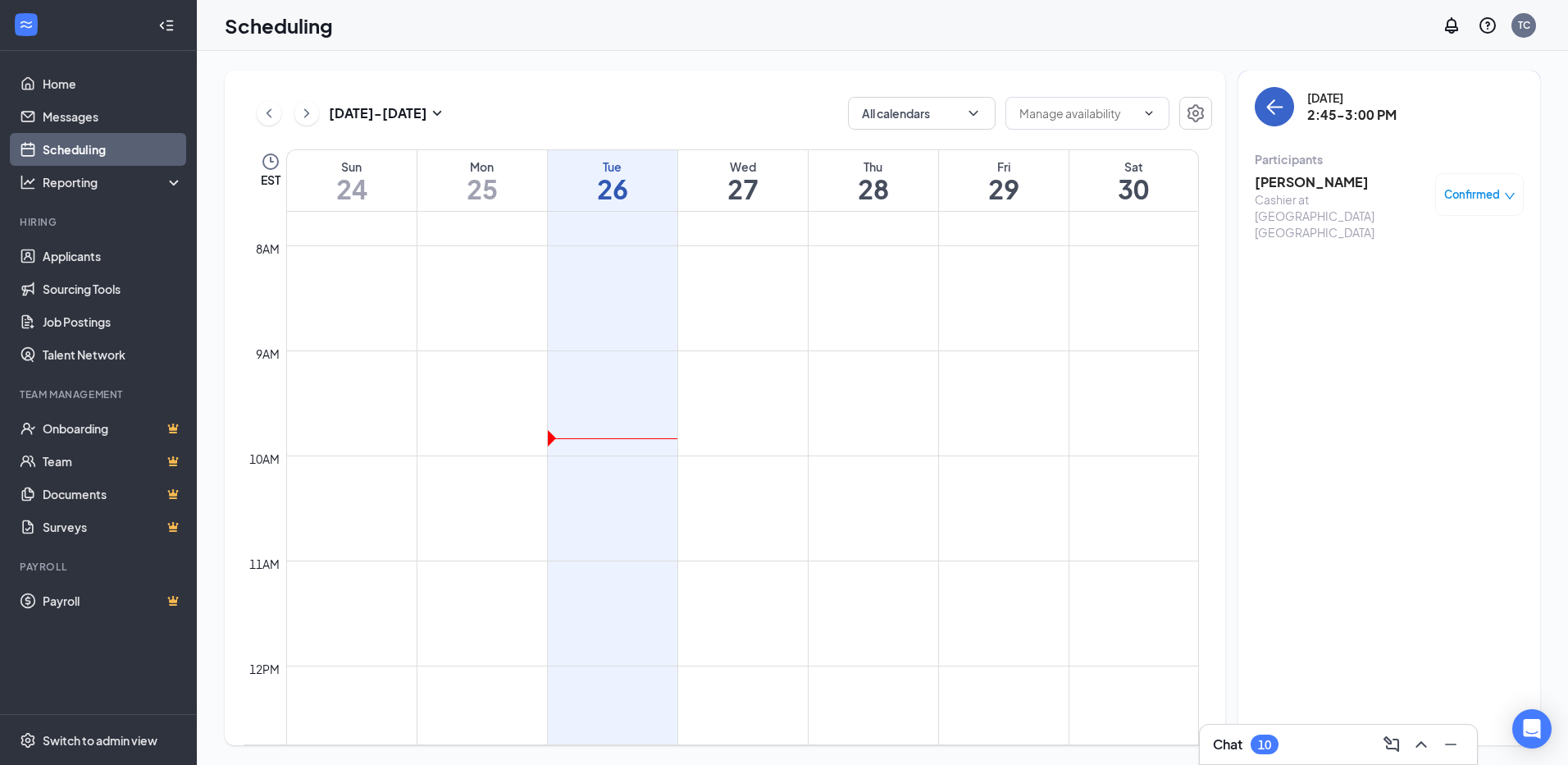
click at [1287, 121] on button "back-button" at bounding box center [1274, 107] width 40 height 40
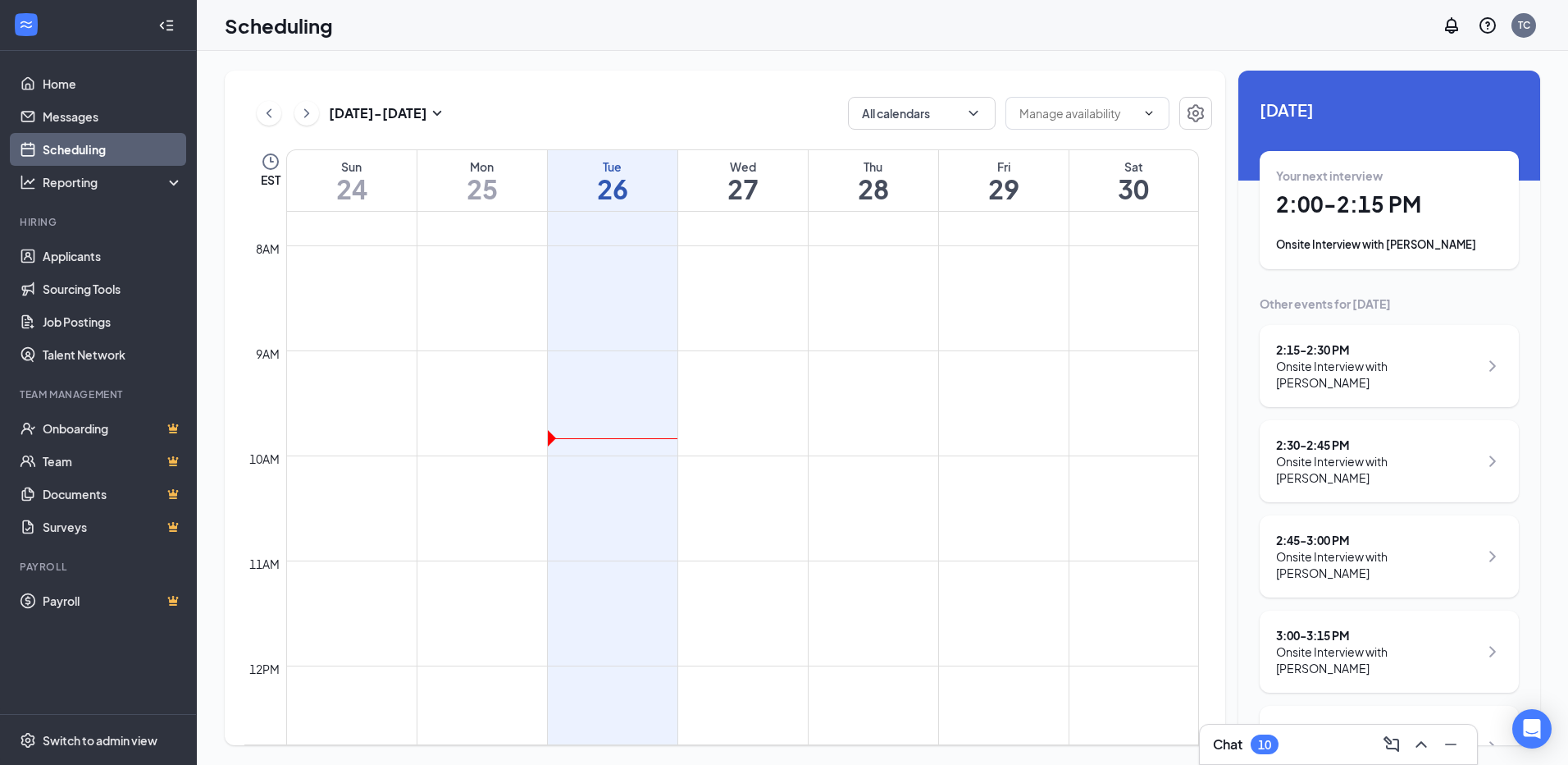
click at [743, 203] on h1 "27" at bounding box center [743, 189] width 130 height 28
click at [1395, 222] on div "Your first interview 2:00 - 2:30 PM Onsite Interview with [PERSON_NAME]" at bounding box center [1388, 209] width 226 height 85
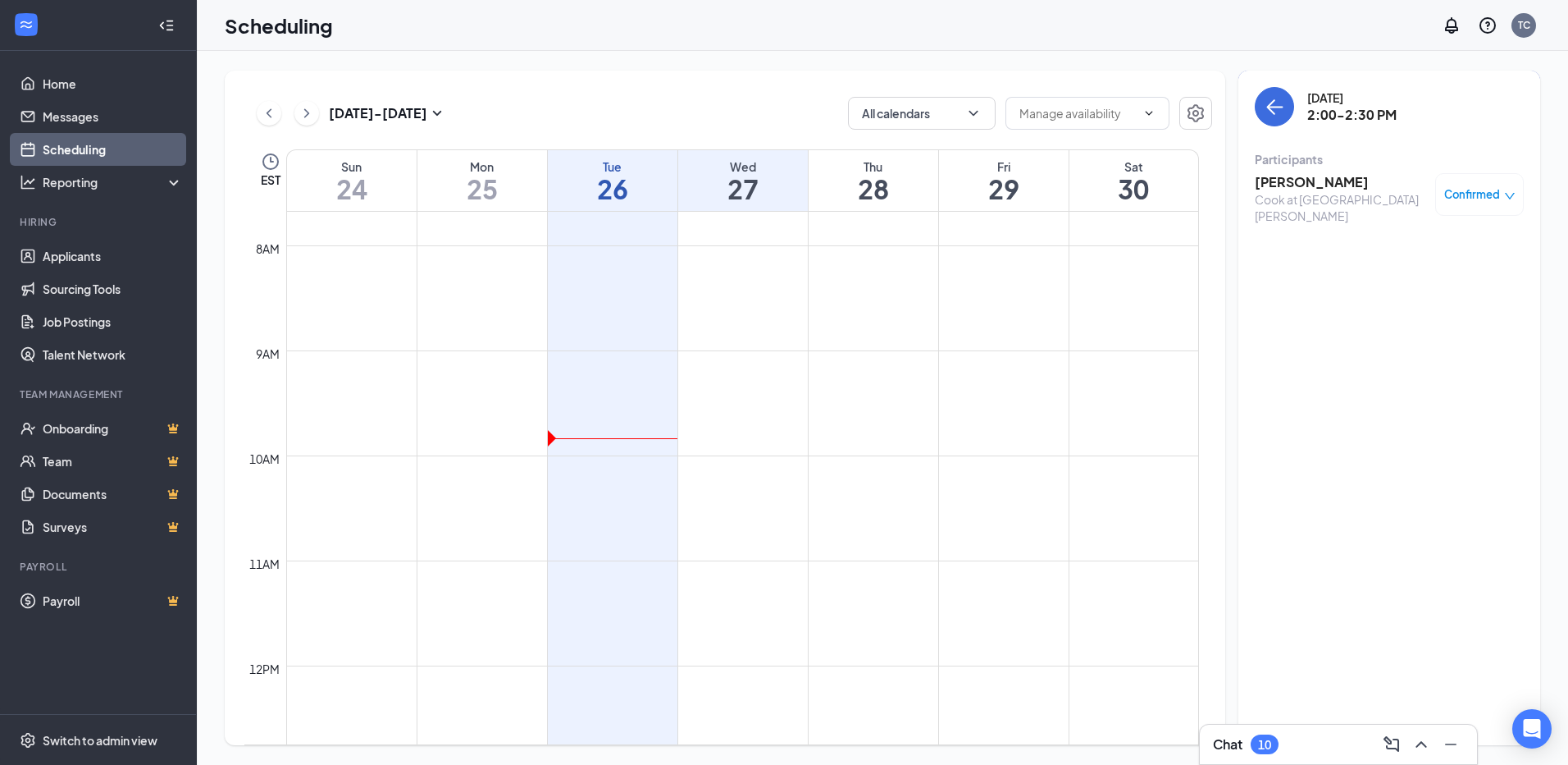
click at [1325, 187] on h3 "[PERSON_NAME]" at bounding box center [1340, 182] width 172 height 18
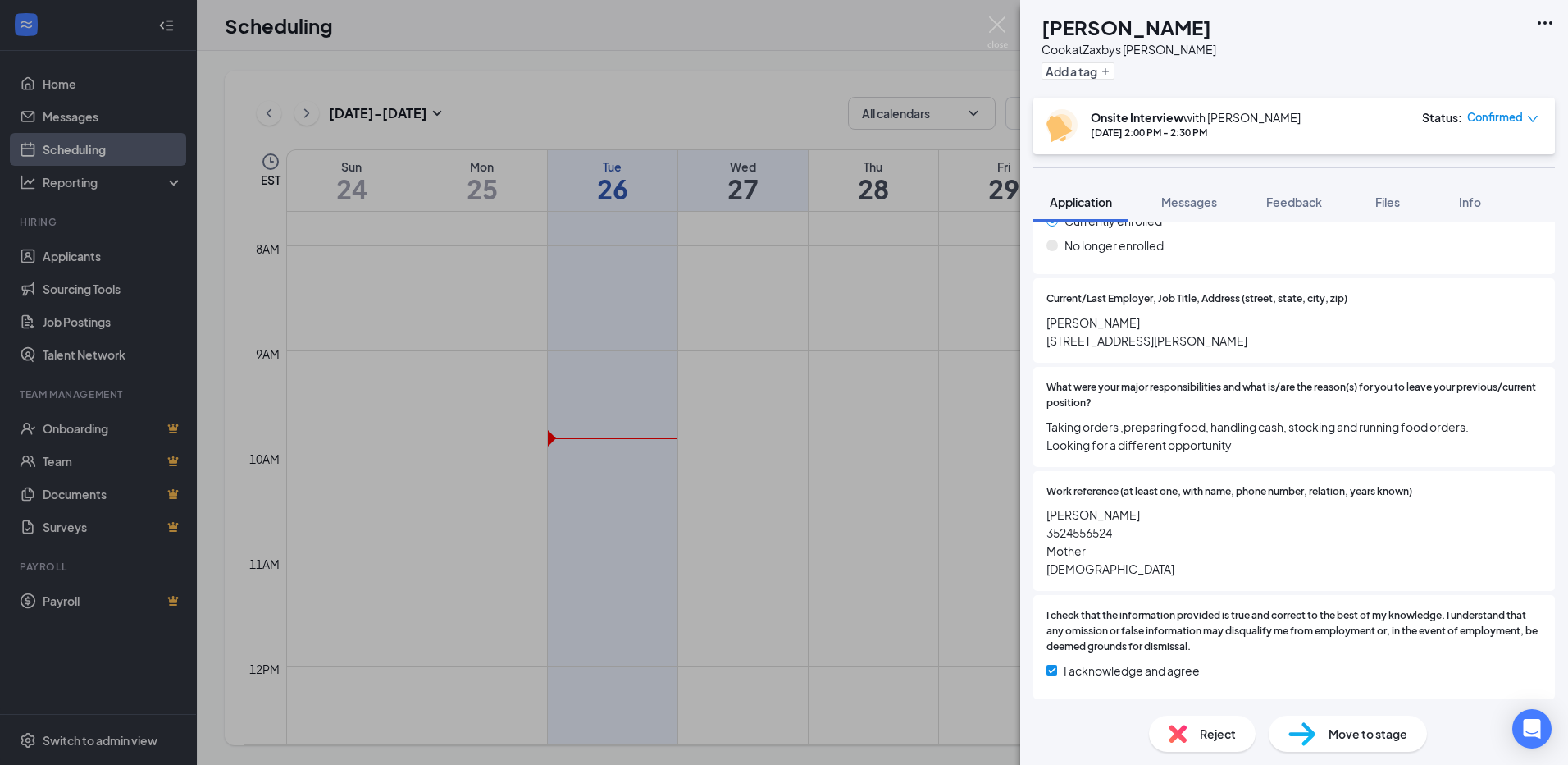
scroll to position [1511, 0]
click at [1000, 22] on img at bounding box center [997, 32] width 21 height 32
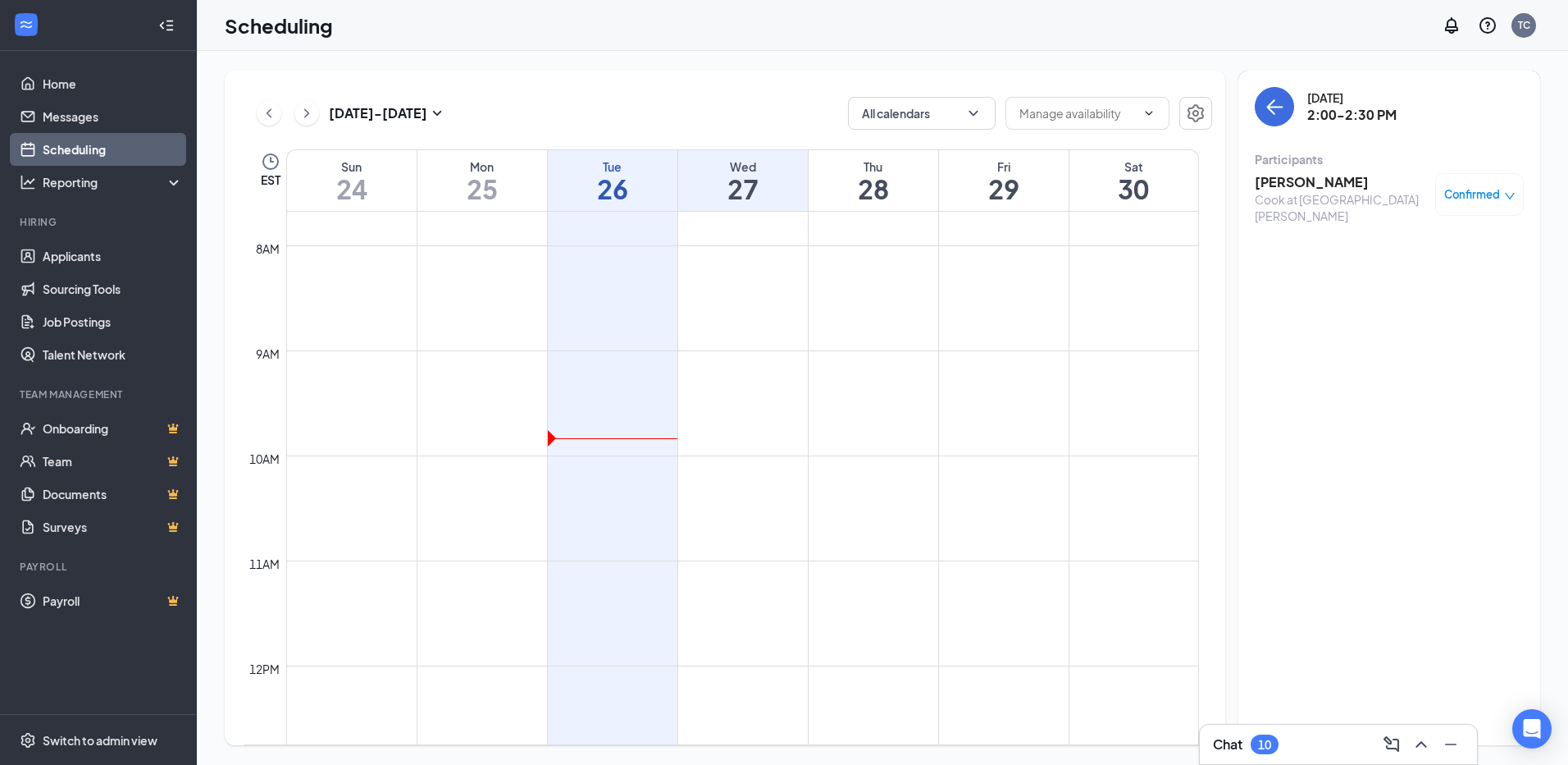
click at [1282, 84] on div "[DATE] 2:00-2:30 PM Participants [PERSON_NAME] Cook at [GEOGRAPHIC_DATA] [PERSO…" at bounding box center [1388, 407] width 302 height 675
click at [1277, 99] on icon "ArrowLeft" at bounding box center [1274, 107] width 20 height 20
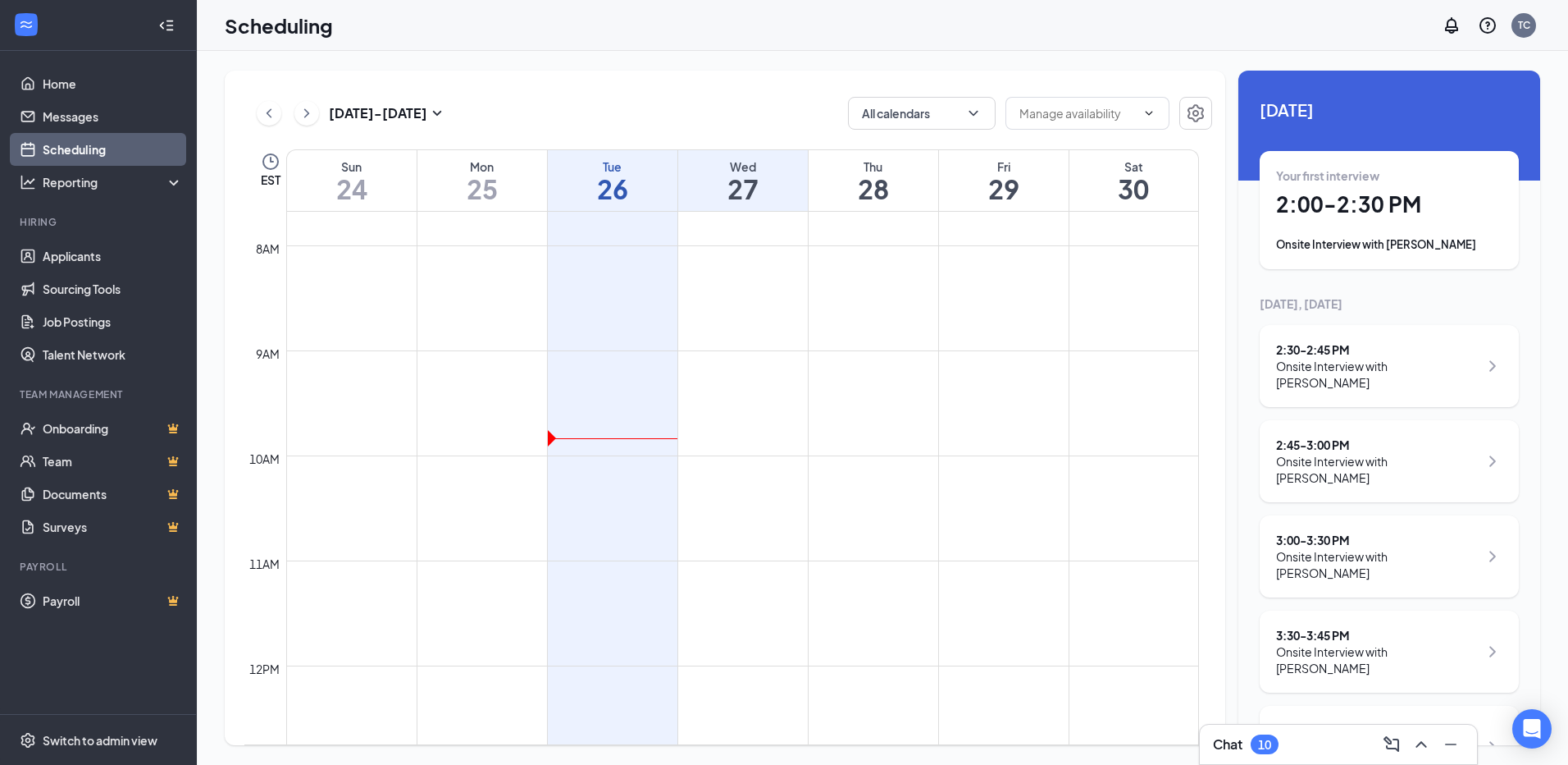
click at [645, 176] on h1 "26" at bounding box center [612, 189] width 130 height 28
